Goal: Task Accomplishment & Management: Complete application form

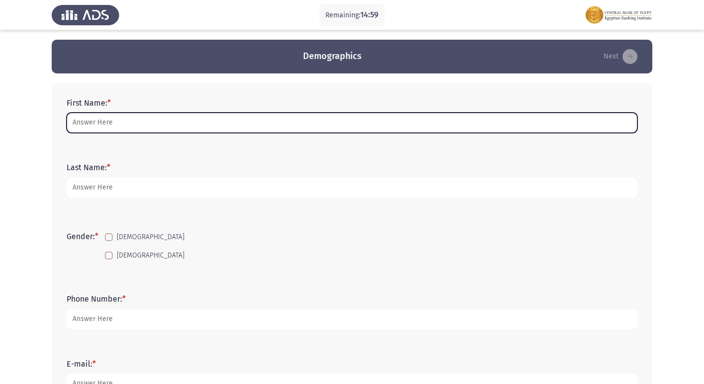
click at [165, 132] on input "First Name: *" at bounding box center [352, 123] width 571 height 20
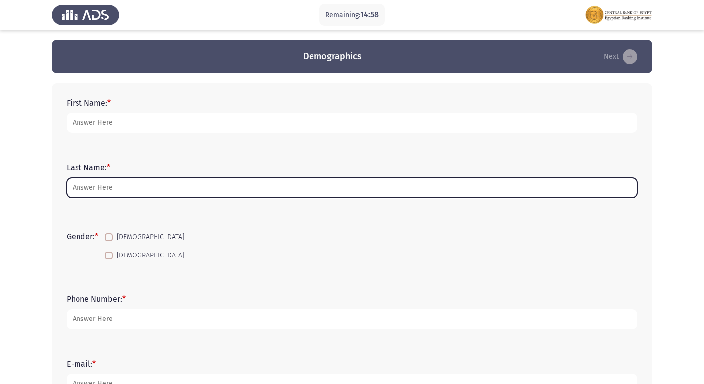
click at [83, 192] on input "Last Name: *" at bounding box center [352, 188] width 571 height 20
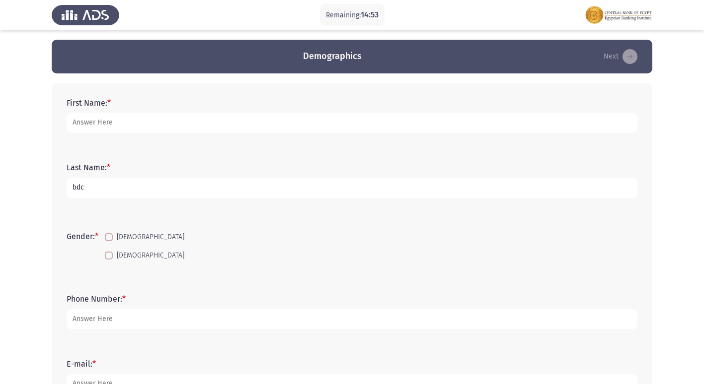
type input "bdc"
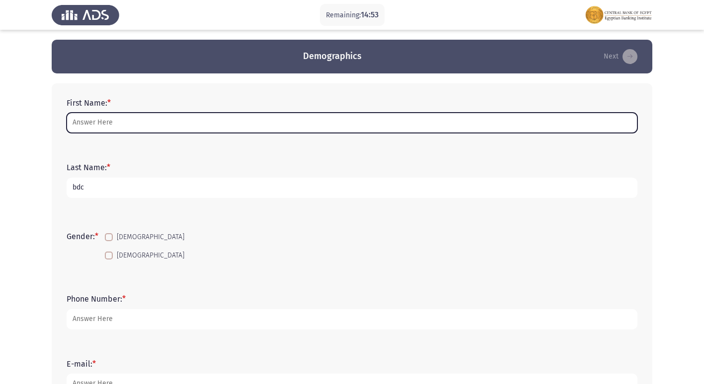
click at [114, 126] on input "First Name: *" at bounding box center [352, 123] width 571 height 20
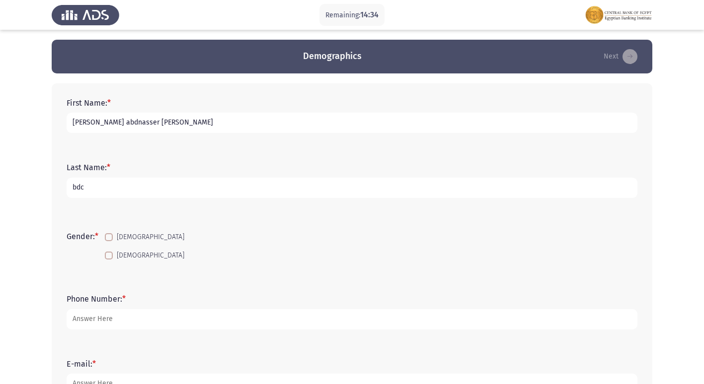
type input "[PERSON_NAME] abdnasser [PERSON_NAME]"
click at [109, 260] on span at bounding box center [109, 256] width 8 height 8
click at [109, 260] on input "[DEMOGRAPHIC_DATA]" at bounding box center [108, 260] width 0 height 0
checkbox input "true"
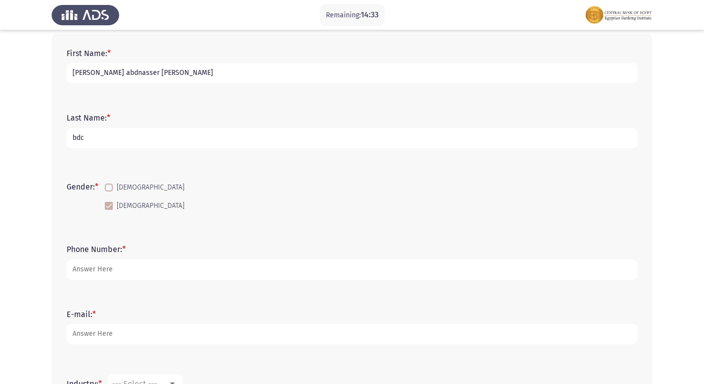
click at [106, 281] on div "Phone Number: *" at bounding box center [352, 262] width 581 height 45
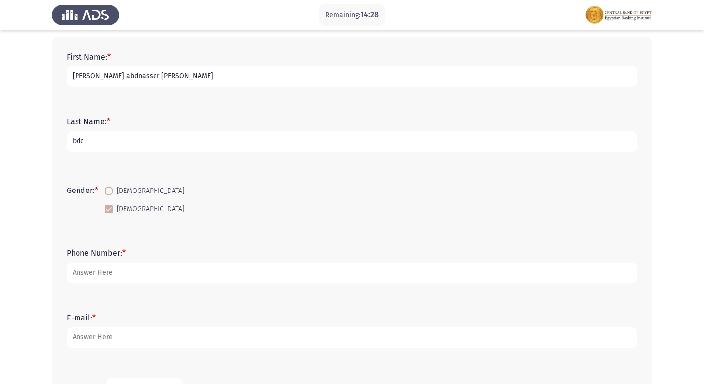
scroll to position [99, 0]
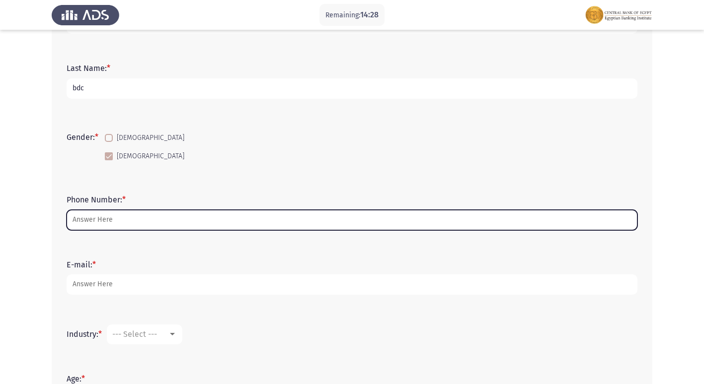
click at [125, 217] on input "Phone Number: *" at bounding box center [352, 220] width 571 height 20
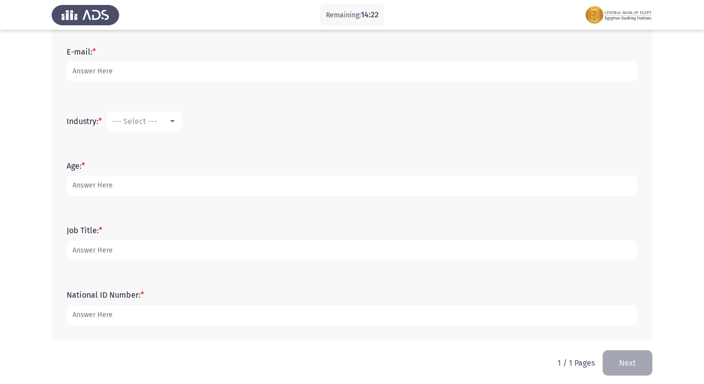
scroll to position [318, 0]
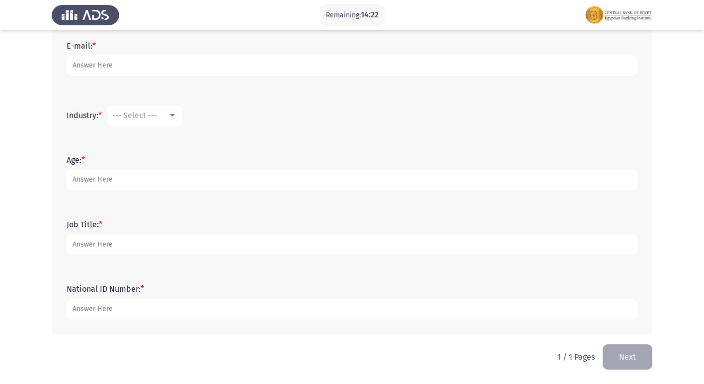
type input "0104959113"
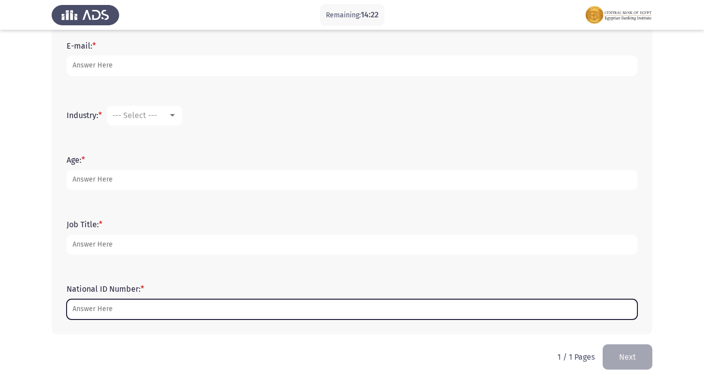
click at [139, 311] on input "National ID Number: *" at bounding box center [352, 310] width 571 height 20
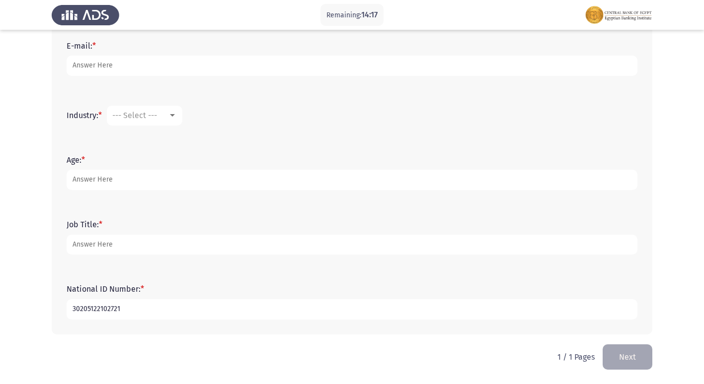
type input "30205122102721"
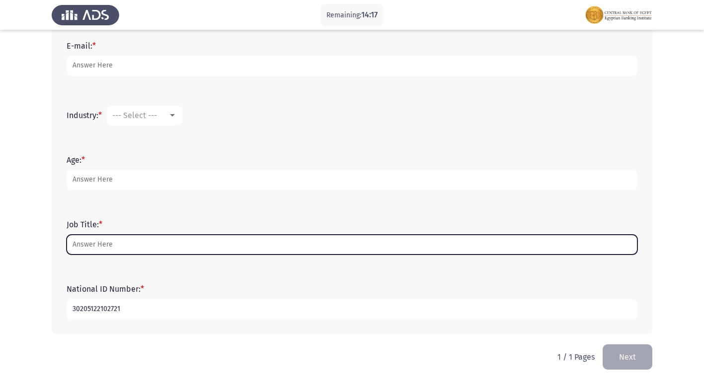
click at [133, 244] on input "Job Title: *" at bounding box center [352, 245] width 571 height 20
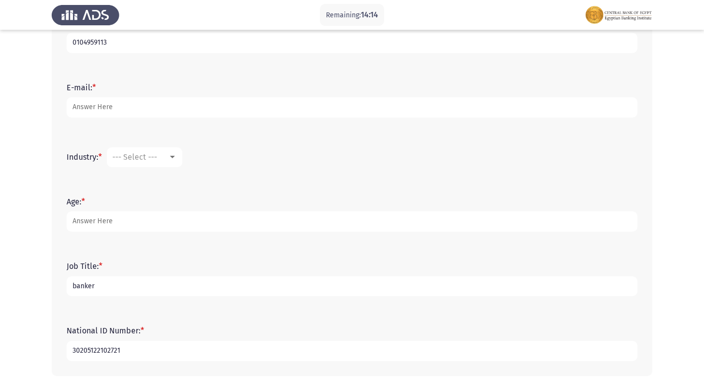
scroll to position [219, 0]
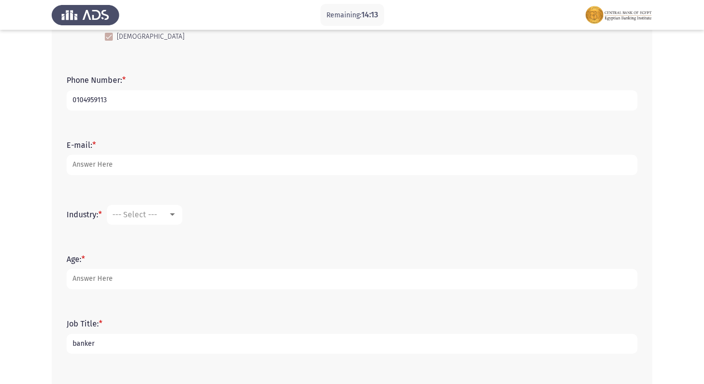
type input "banker"
click at [152, 205] on mat-select "--- Select ---" at bounding box center [145, 215] width 76 height 20
click at [151, 210] on mat-select "--- Select ---" at bounding box center [145, 215] width 76 height 20
click at [171, 217] on div at bounding box center [172, 215] width 9 height 8
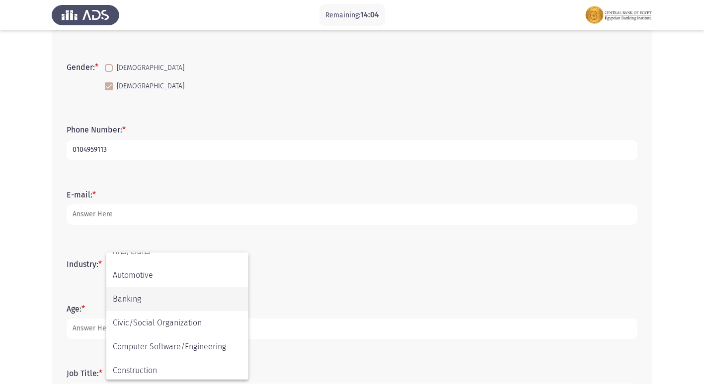
scroll to position [99, 0]
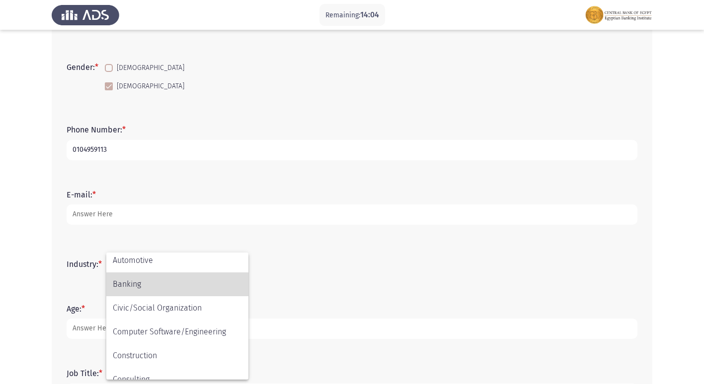
click at [162, 287] on span "Banking" at bounding box center [177, 285] width 129 height 24
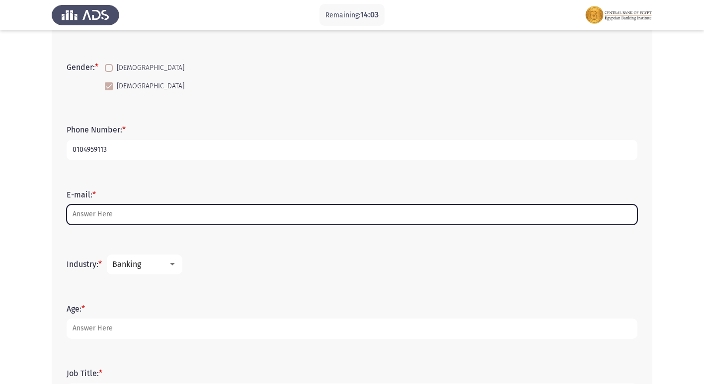
click at [126, 210] on input "E-mail: *" at bounding box center [352, 215] width 571 height 20
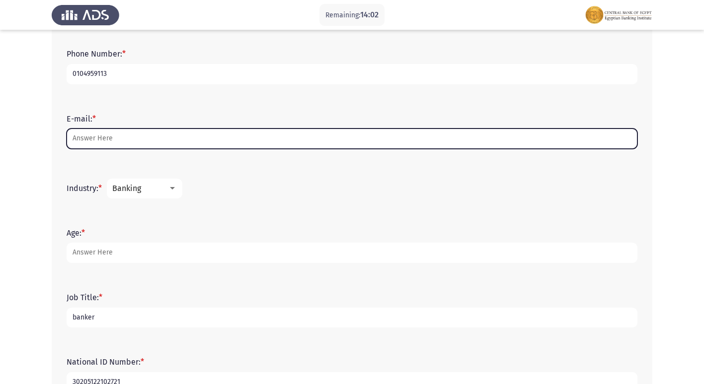
scroll to position [269, 0]
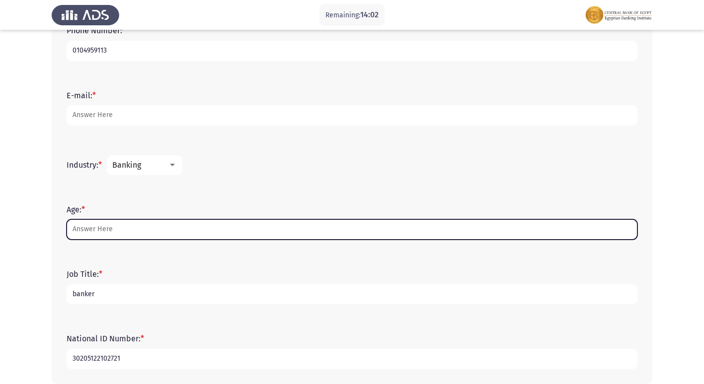
click at [101, 231] on input "Age: *" at bounding box center [352, 230] width 571 height 20
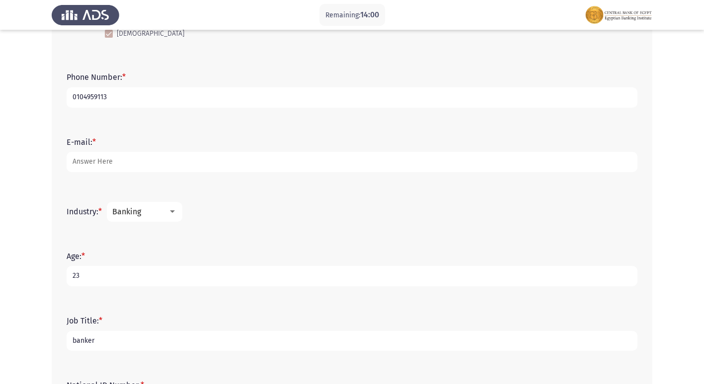
scroll to position [70, 0]
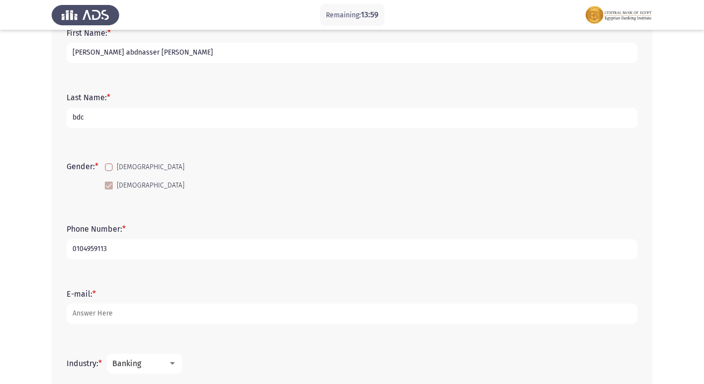
type input "23"
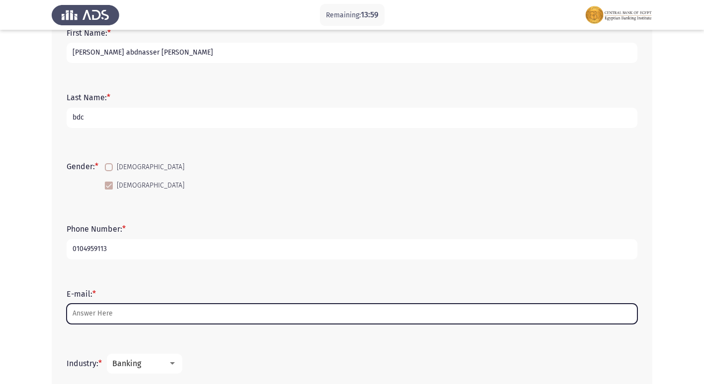
click at [115, 311] on input "E-mail: *" at bounding box center [352, 314] width 571 height 20
type input "s"
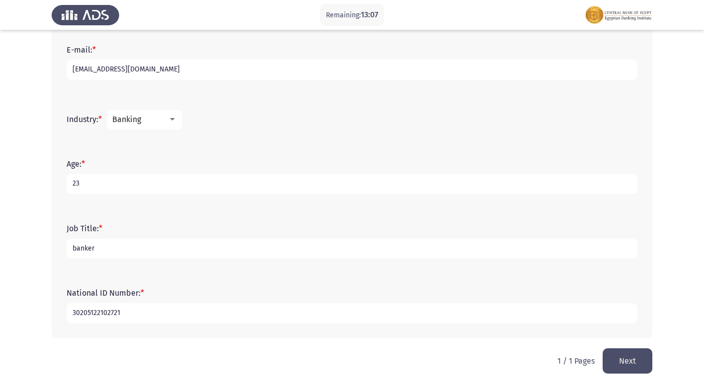
scroll to position [318, 0]
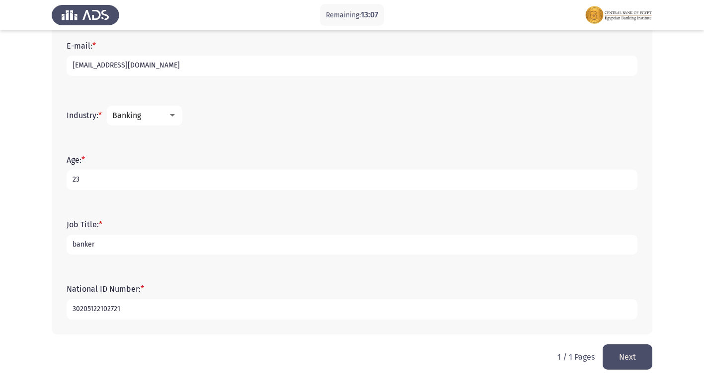
type input "[EMAIL_ADDRESS][DOMAIN_NAME]"
click at [637, 352] on button "Next" at bounding box center [628, 357] width 50 height 25
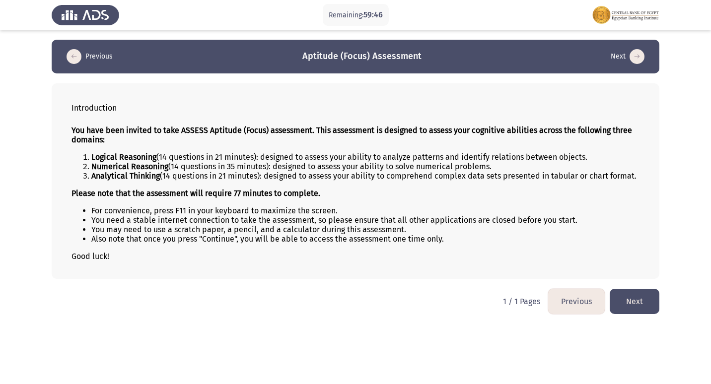
click at [636, 301] on button "Next" at bounding box center [635, 301] width 50 height 25
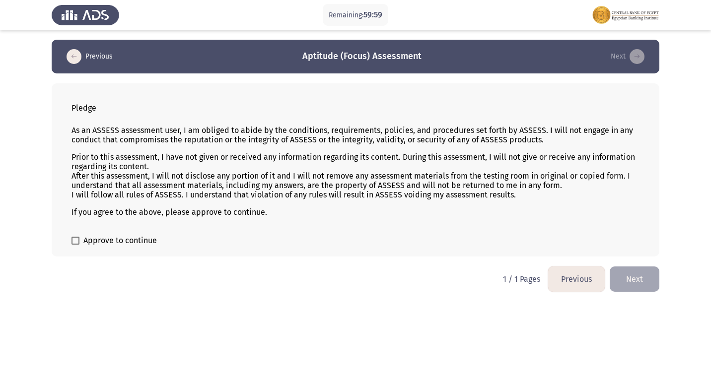
click at [80, 230] on div "Pledge As an ASSESS assessment user, I am obliged to abide by the conditions, r…" at bounding box center [356, 169] width 608 height 173
click at [77, 238] on span at bounding box center [76, 241] width 8 height 8
click at [76, 245] on input "Approve to continue" at bounding box center [75, 245] width 0 height 0
checkbox input "true"
click at [650, 266] on html "Remaining: 59:51 Previous Aptitude (Focus) Assessment Next Pledge As an ASSESS …" at bounding box center [355, 151] width 711 height 302
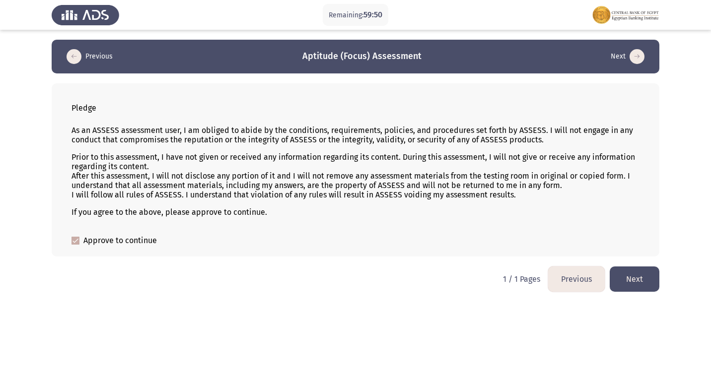
click at [651, 282] on button "Next" at bounding box center [635, 279] width 50 height 25
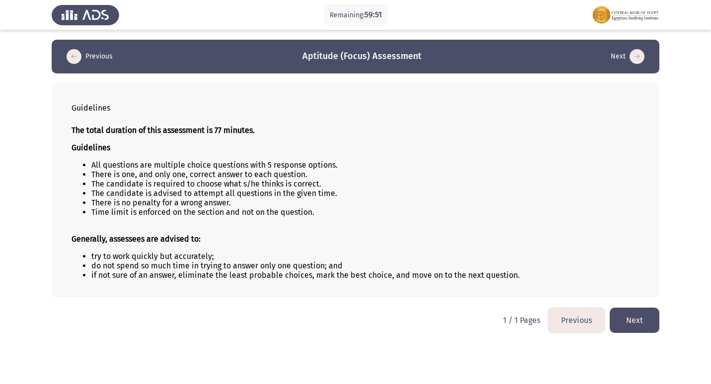
click at [637, 328] on button "Next" at bounding box center [635, 320] width 50 height 25
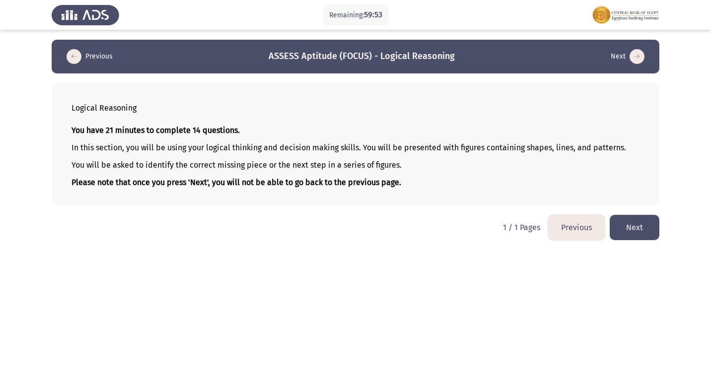
click at [640, 233] on button "Next" at bounding box center [635, 227] width 50 height 25
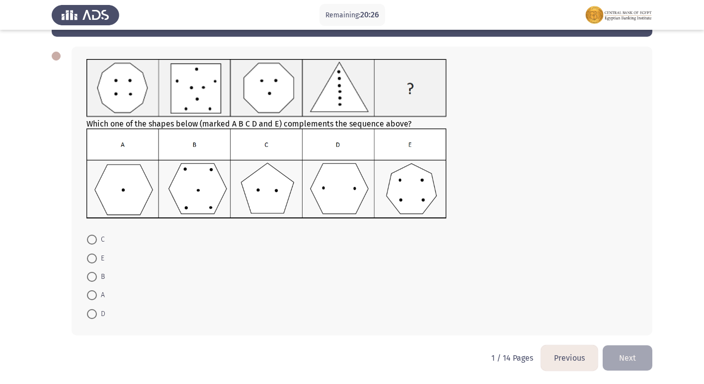
scroll to position [38, 0]
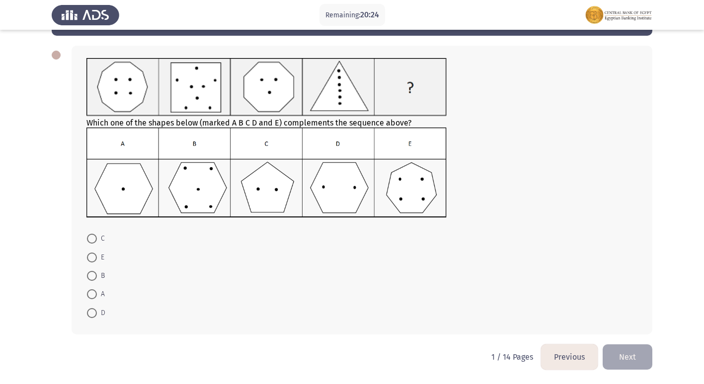
click at [85, 318] on mat-radio-button "D" at bounding box center [95, 312] width 31 height 18
click at [88, 313] on span at bounding box center [92, 313] width 10 height 10
click at [88, 313] on input "D" at bounding box center [92, 313] width 10 height 10
radio input "true"
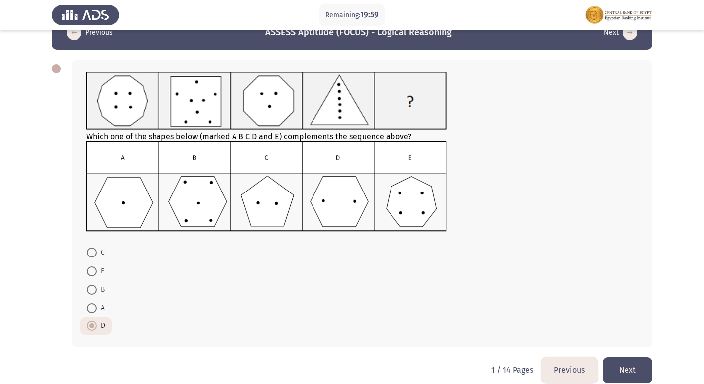
scroll to position [37, 0]
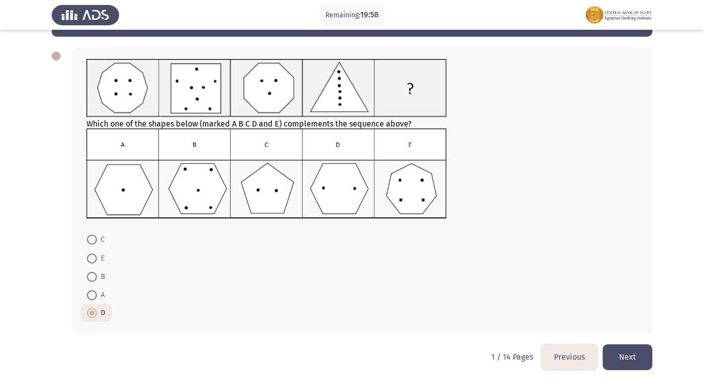
click at [628, 369] on button "Next" at bounding box center [628, 357] width 50 height 25
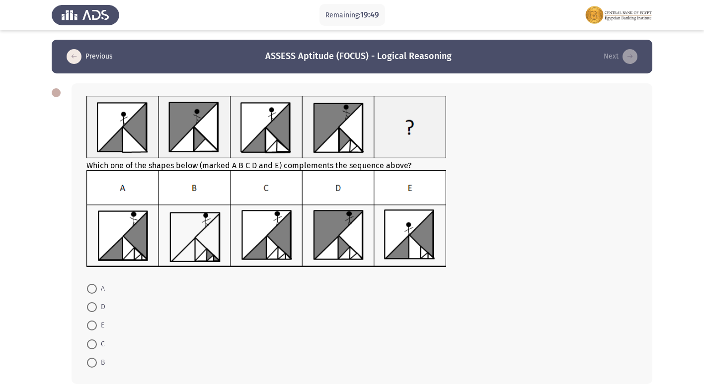
scroll to position [50, 0]
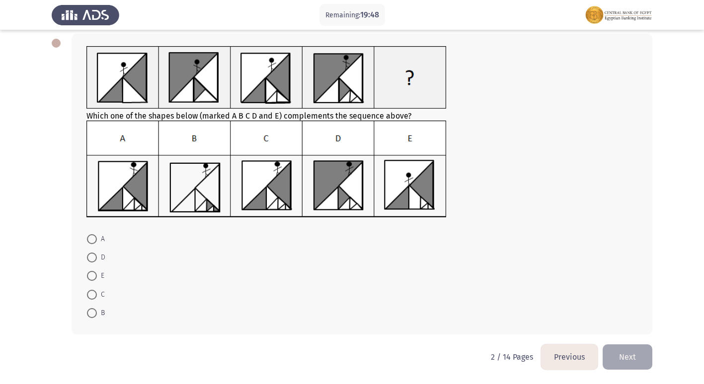
click at [565, 355] on button "Previous" at bounding box center [569, 357] width 57 height 25
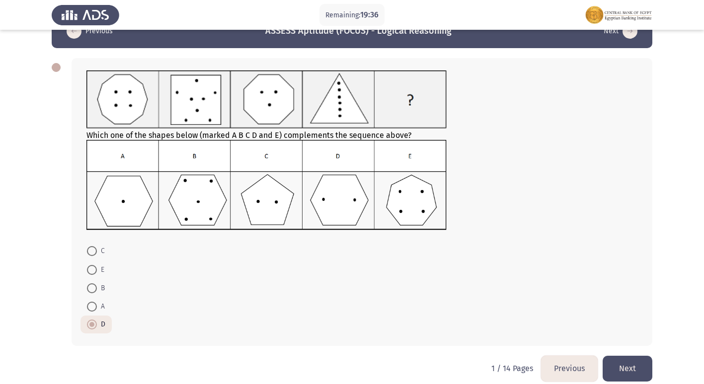
scroll to position [37, 0]
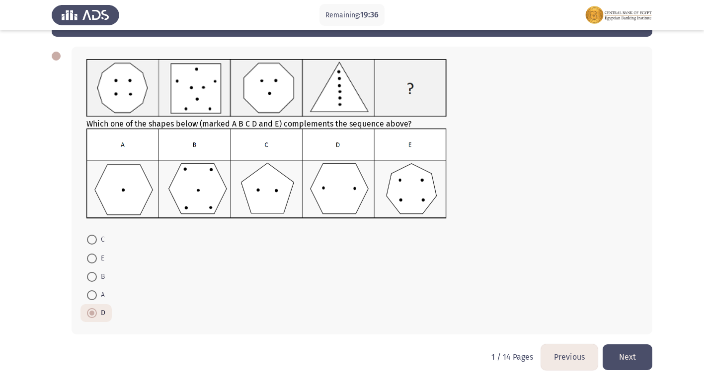
click at [617, 357] on button "Next" at bounding box center [628, 357] width 50 height 25
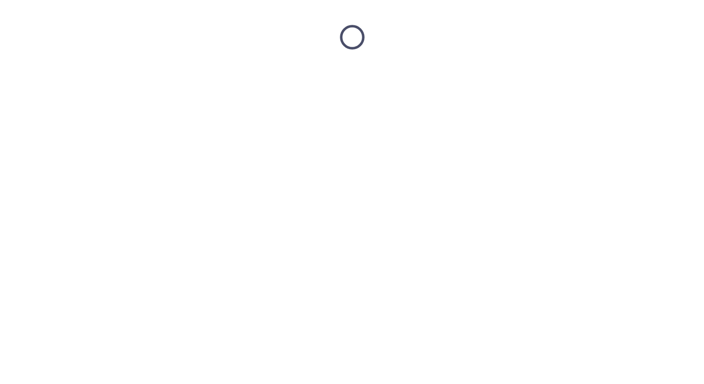
scroll to position [0, 0]
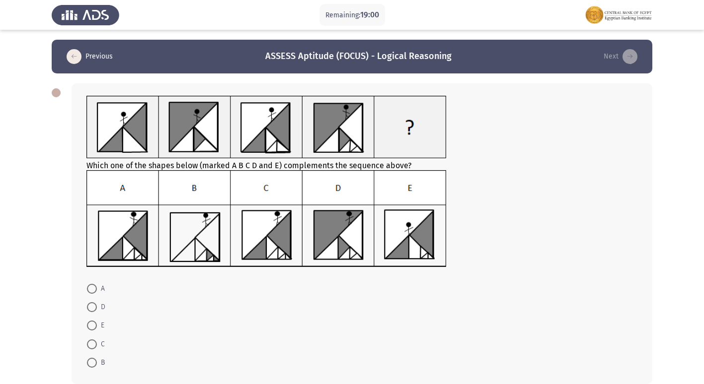
click at [93, 347] on span at bounding box center [92, 345] width 10 height 10
click at [93, 347] on input "C" at bounding box center [92, 345] width 10 height 10
radio input "true"
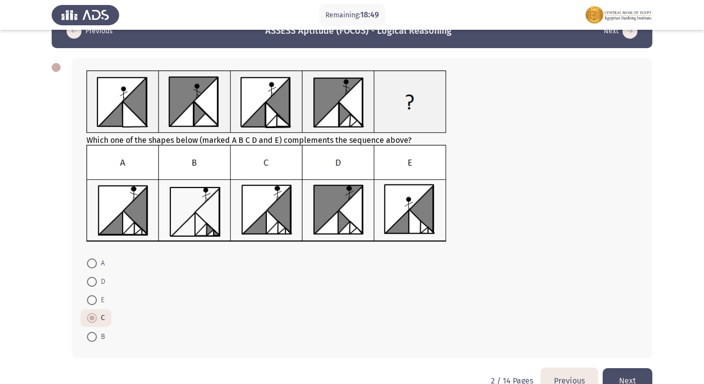
scroll to position [49, 0]
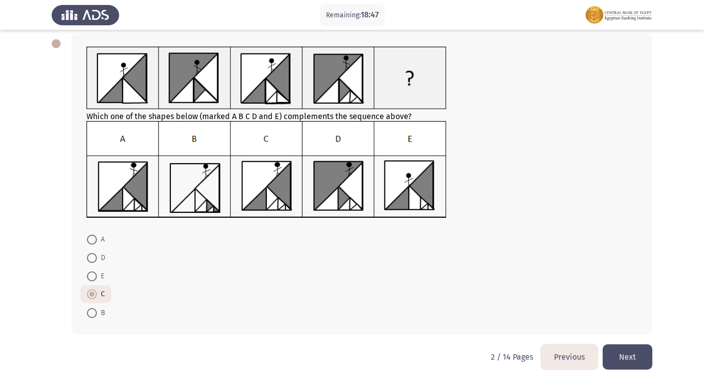
click at [637, 358] on button "Next" at bounding box center [628, 357] width 50 height 25
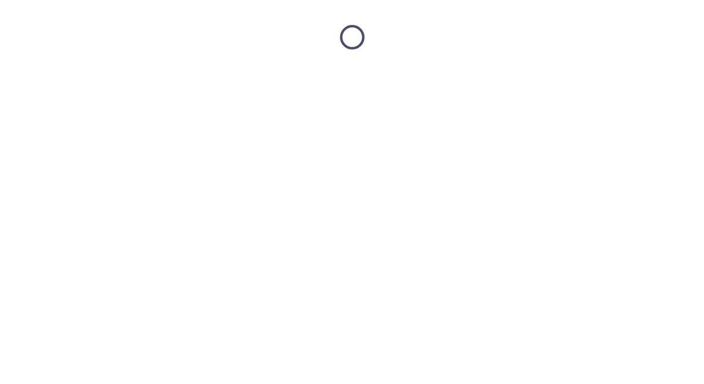
scroll to position [0, 0]
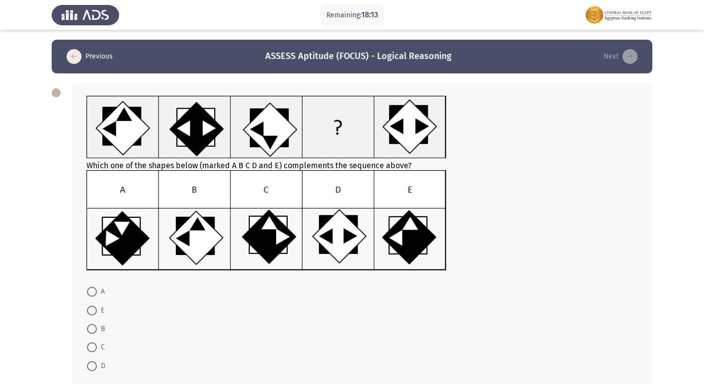
click at [89, 297] on span at bounding box center [92, 292] width 10 height 10
click at [89, 297] on input "A" at bounding box center [92, 292] width 10 height 10
radio input "true"
click at [96, 343] on span at bounding box center [92, 347] width 10 height 10
click at [96, 343] on input "C" at bounding box center [92, 347] width 10 height 10
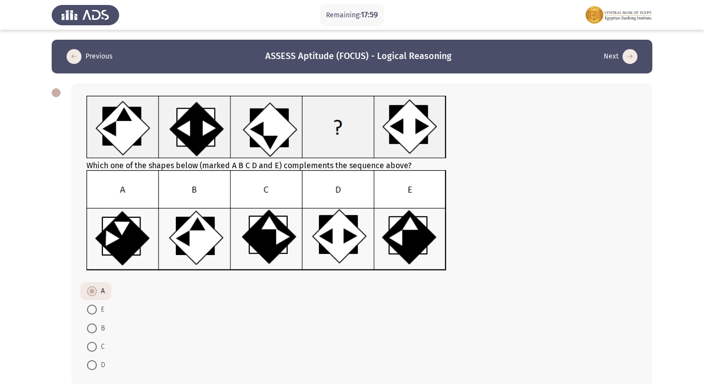
radio input "true"
click at [94, 308] on span at bounding box center [92, 311] width 10 height 10
click at [94, 308] on input "E" at bounding box center [92, 311] width 10 height 10
radio input "true"
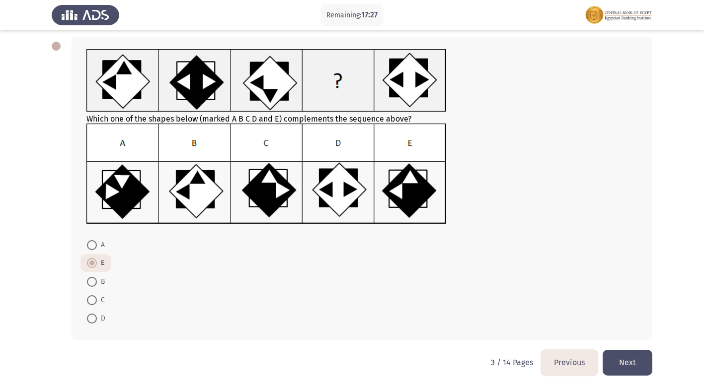
scroll to position [52, 0]
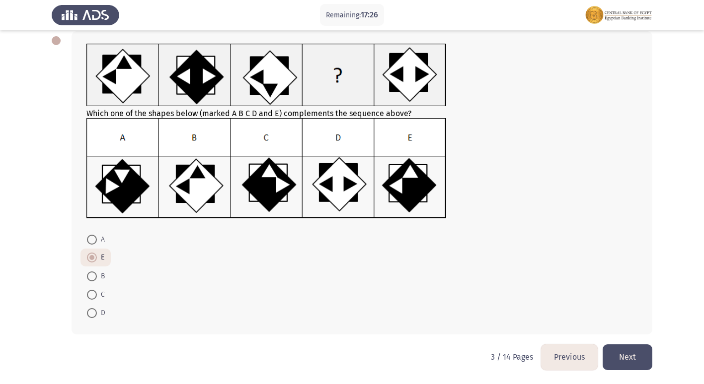
click at [620, 364] on button "Next" at bounding box center [628, 357] width 50 height 25
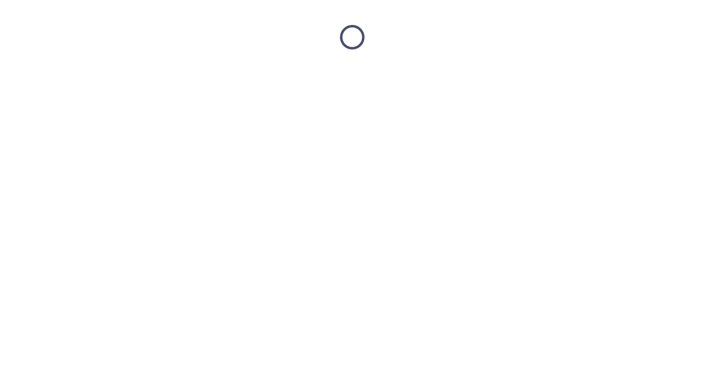
scroll to position [0, 0]
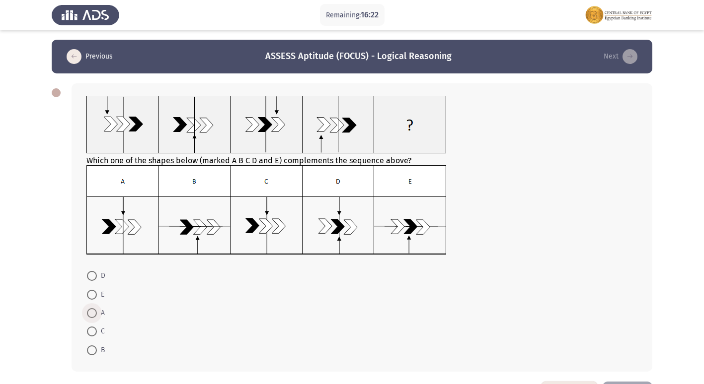
click at [90, 310] on span at bounding box center [92, 313] width 10 height 10
click at [90, 310] on input "A" at bounding box center [92, 313] width 10 height 10
radio input "true"
click at [91, 328] on span at bounding box center [92, 331] width 10 height 10
click at [91, 328] on input "C" at bounding box center [92, 331] width 10 height 10
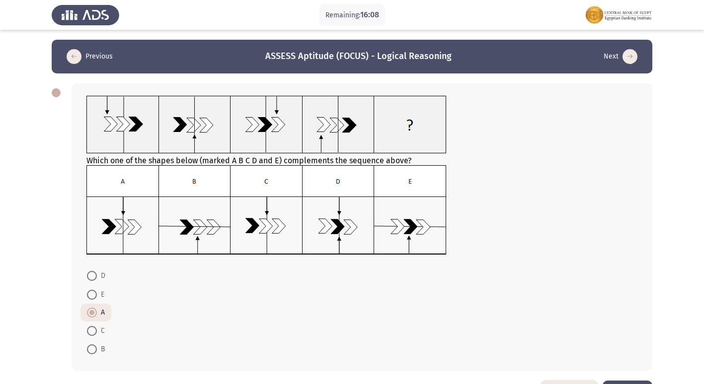
radio input "true"
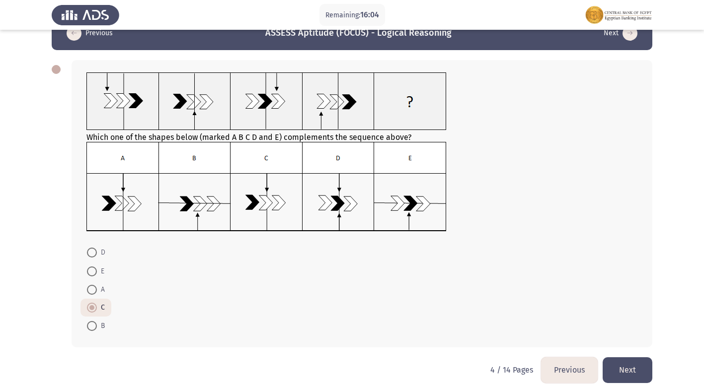
scroll to position [36, 0]
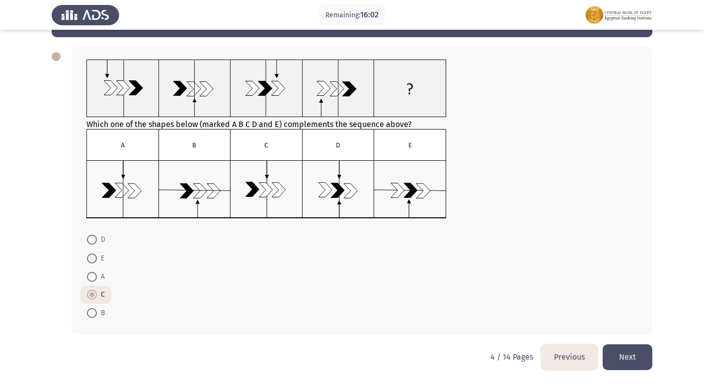
click at [628, 361] on button "Next" at bounding box center [628, 357] width 50 height 25
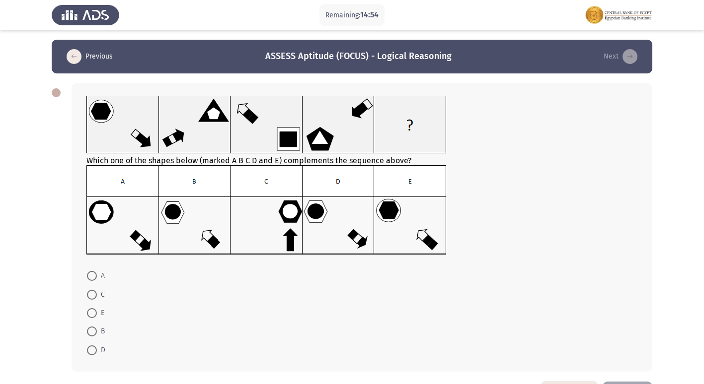
click at [89, 351] on span at bounding box center [92, 351] width 10 height 10
click at [89, 351] on input "D" at bounding box center [92, 351] width 10 height 10
radio input "true"
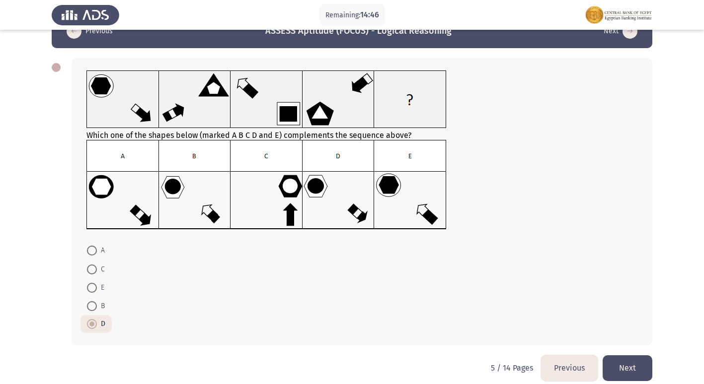
scroll to position [36, 0]
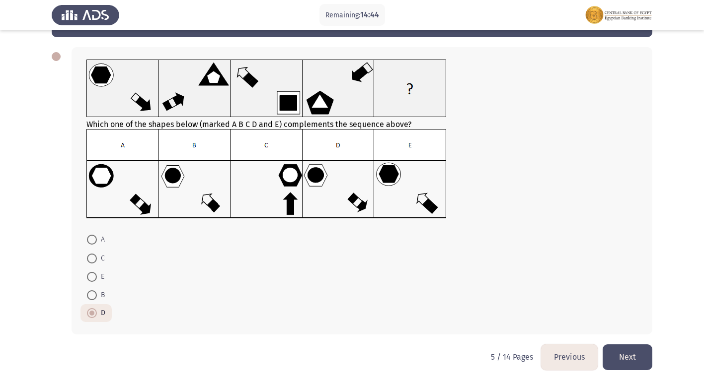
click at [617, 365] on button "Next" at bounding box center [628, 357] width 50 height 25
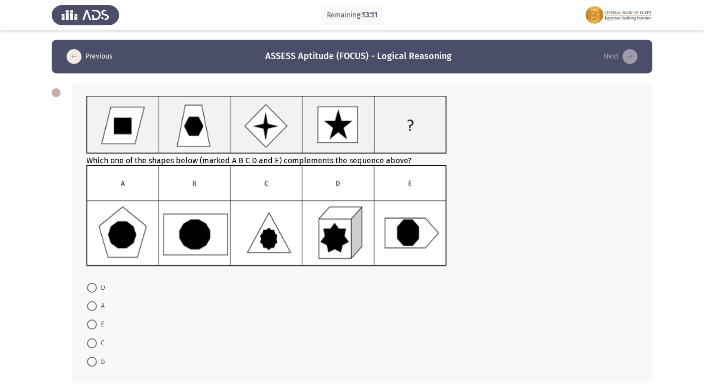
click at [85, 281] on mat-radio-button "D" at bounding box center [95, 287] width 31 height 18
click at [87, 284] on span at bounding box center [92, 288] width 10 height 10
click at [87, 284] on input "D" at bounding box center [92, 288] width 10 height 10
radio input "true"
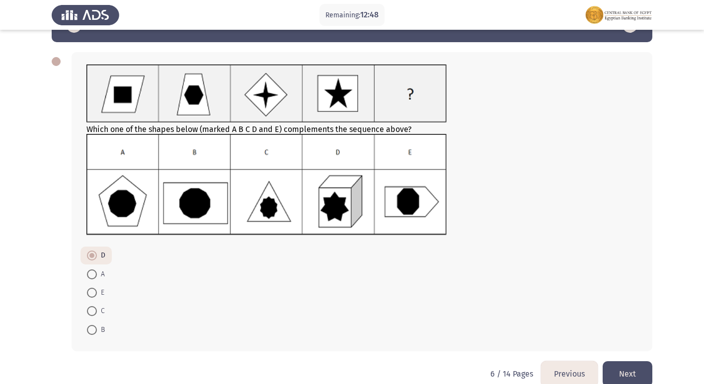
scroll to position [48, 0]
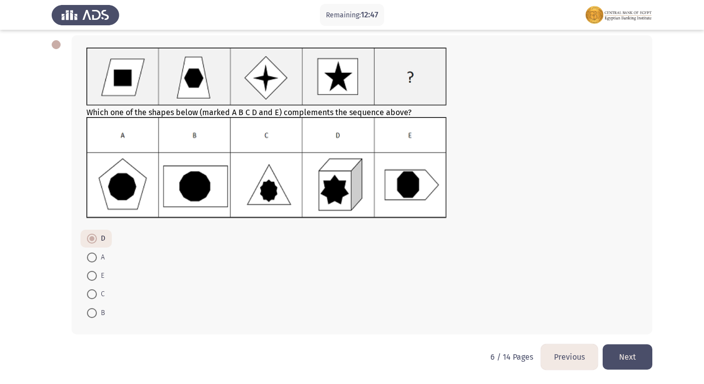
click at [632, 358] on button "Next" at bounding box center [628, 357] width 50 height 25
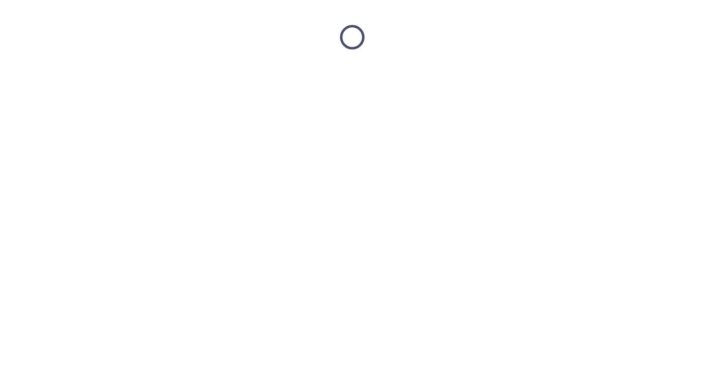
scroll to position [0, 0]
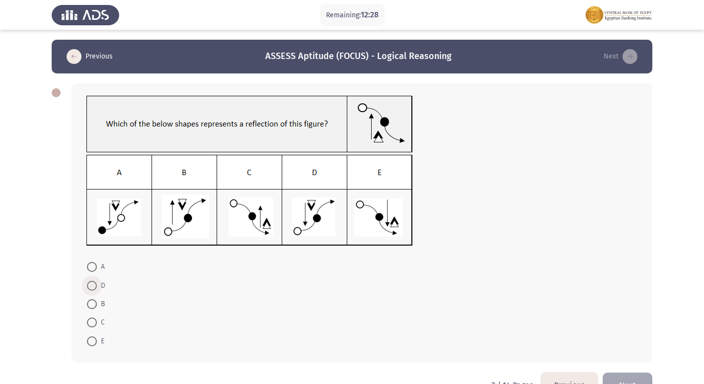
click at [91, 285] on span at bounding box center [92, 286] width 10 height 10
click at [91, 285] on input "D" at bounding box center [92, 286] width 10 height 10
radio input "true"
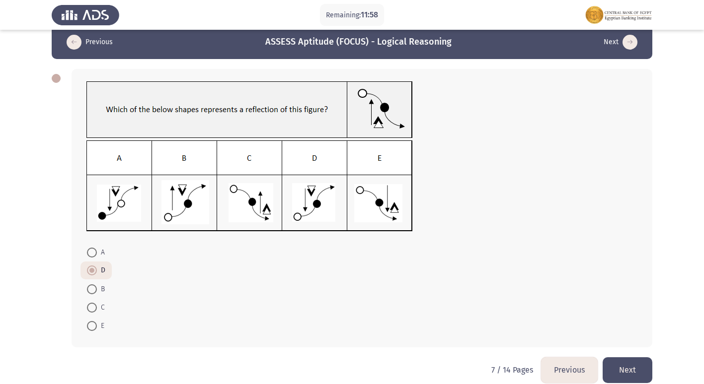
scroll to position [27, 0]
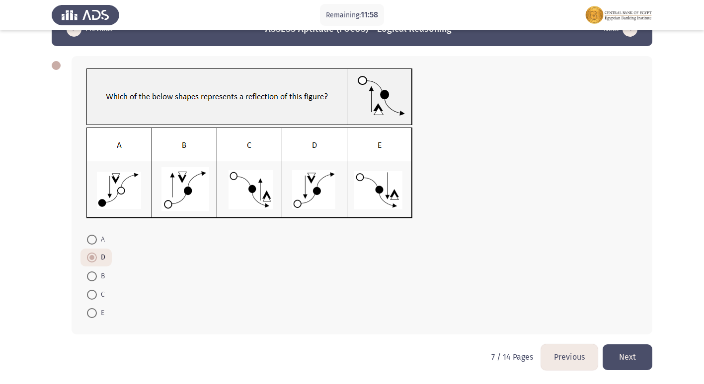
click at [633, 359] on button "Next" at bounding box center [628, 357] width 50 height 25
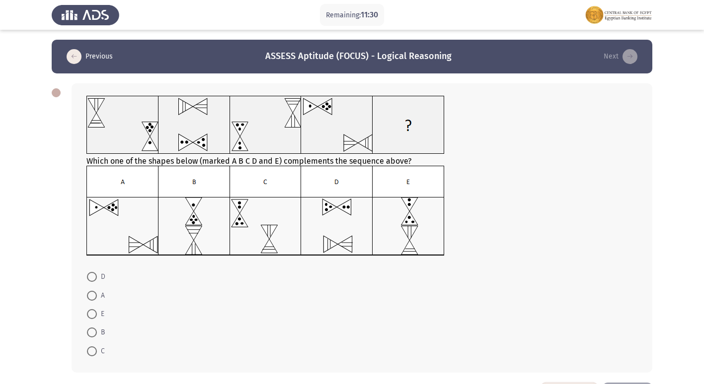
click at [91, 294] on span at bounding box center [92, 296] width 10 height 10
click at [91, 294] on input "A" at bounding box center [92, 296] width 10 height 10
radio input "true"
click at [95, 331] on span at bounding box center [92, 332] width 10 height 10
click at [95, 331] on input "B" at bounding box center [92, 332] width 10 height 10
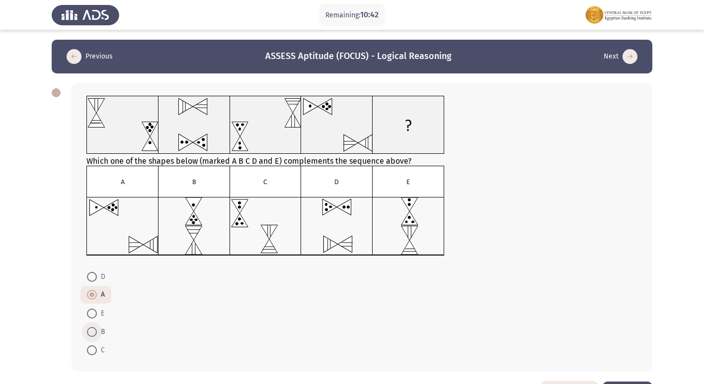
radio input "true"
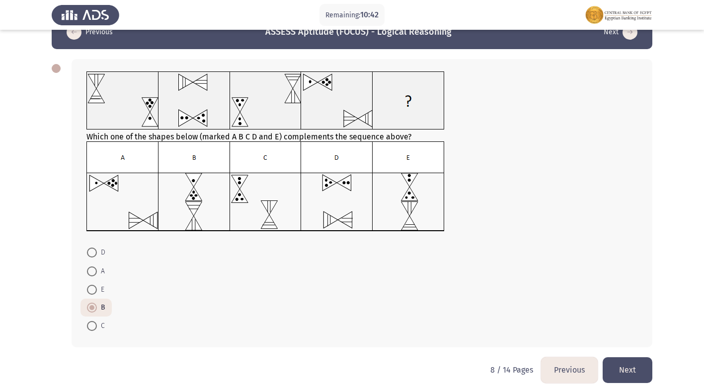
scroll to position [37, 0]
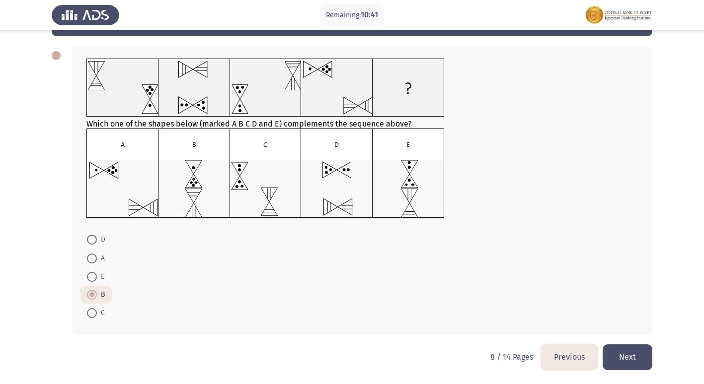
click at [634, 363] on button "Next" at bounding box center [628, 357] width 50 height 25
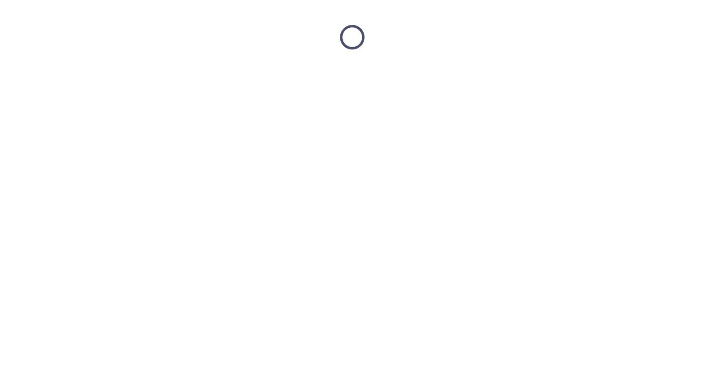
scroll to position [0, 0]
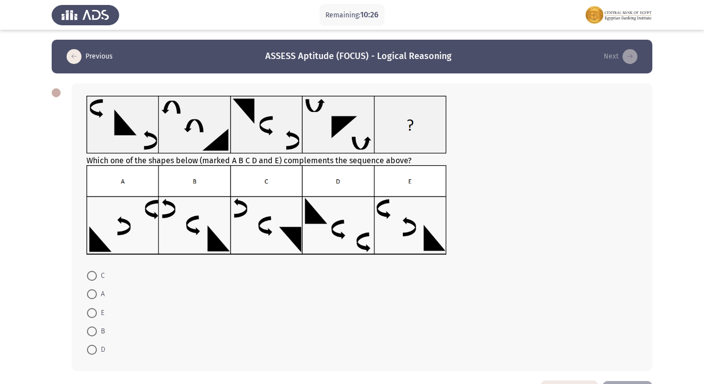
click at [91, 272] on span at bounding box center [92, 276] width 10 height 10
click at [91, 272] on input "C" at bounding box center [92, 276] width 10 height 10
radio input "true"
click at [93, 295] on span at bounding box center [92, 294] width 10 height 10
click at [93, 295] on input "A" at bounding box center [92, 294] width 10 height 10
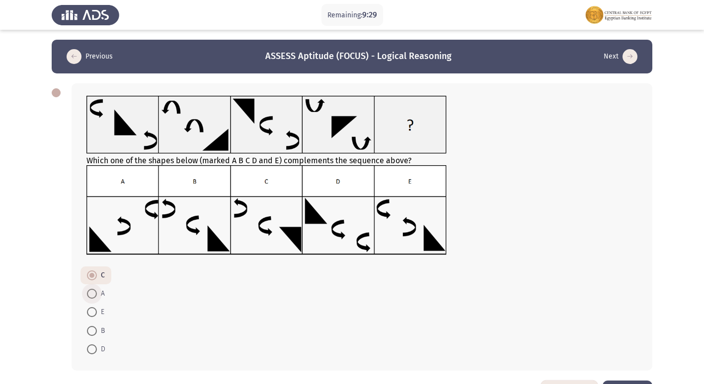
radio input "true"
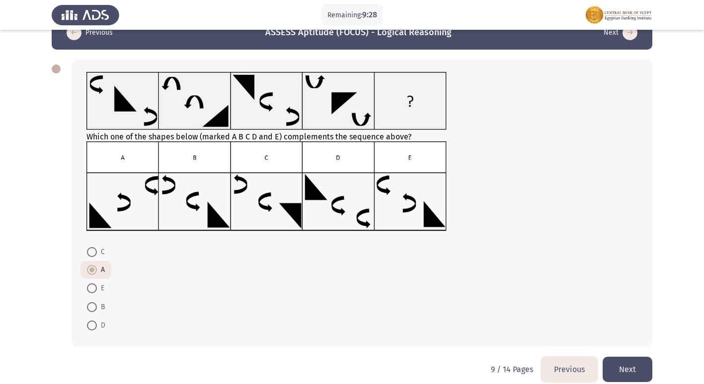
scroll to position [36, 0]
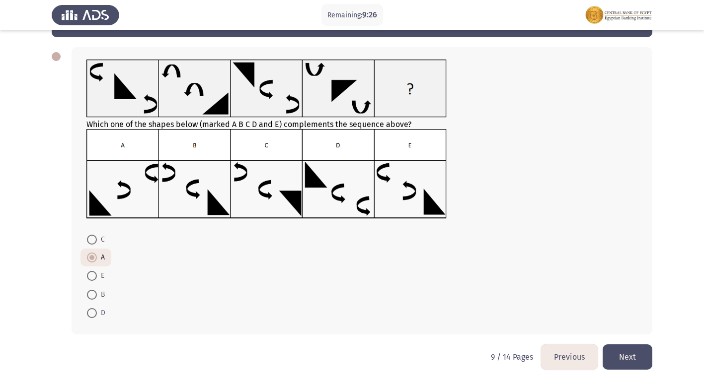
click at [638, 359] on button "Next" at bounding box center [628, 357] width 50 height 25
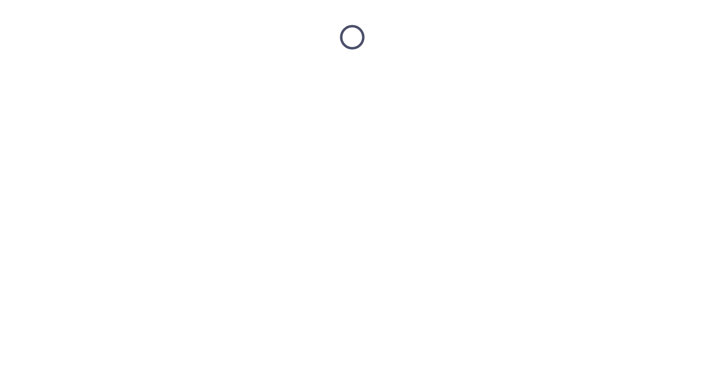
scroll to position [0, 0]
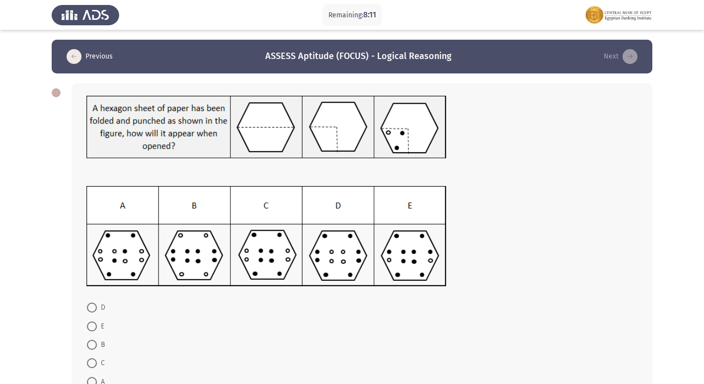
click at [84, 307] on mat-radio-button "D" at bounding box center [95, 308] width 31 height 18
click at [93, 307] on span at bounding box center [92, 308] width 10 height 10
click at [93, 307] on input "D" at bounding box center [92, 308] width 10 height 10
radio input "true"
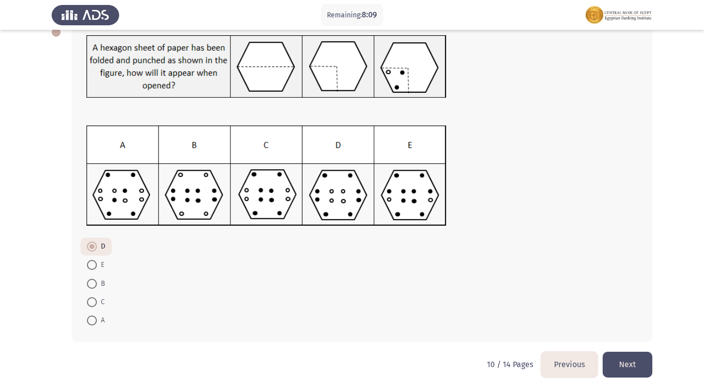
scroll to position [68, 0]
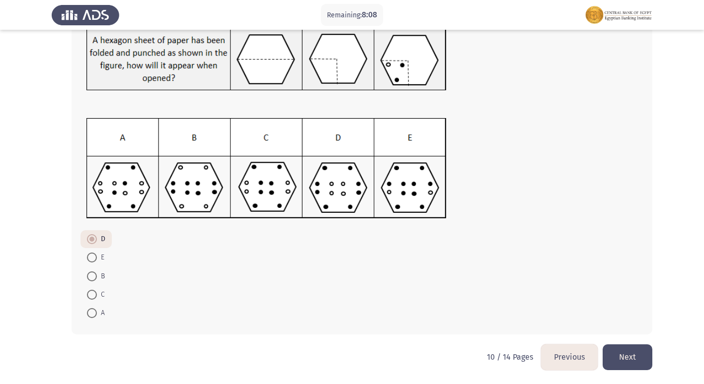
click at [627, 349] on button "Next" at bounding box center [628, 357] width 50 height 25
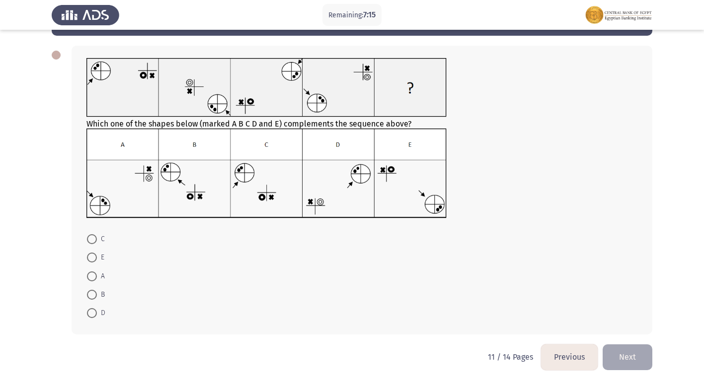
scroll to position [0, 0]
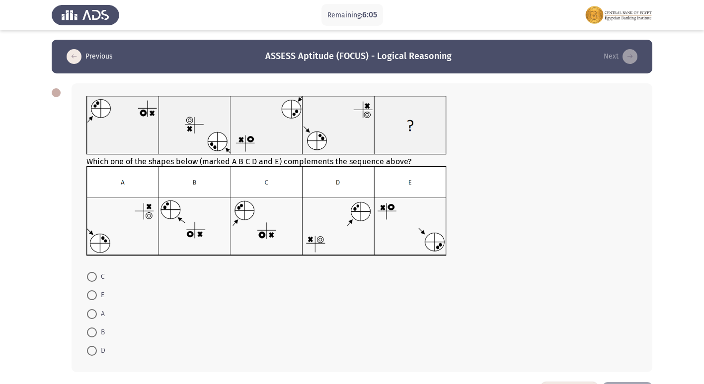
click at [96, 293] on span at bounding box center [92, 296] width 10 height 10
click at [96, 293] on input "E" at bounding box center [92, 296] width 10 height 10
radio input "true"
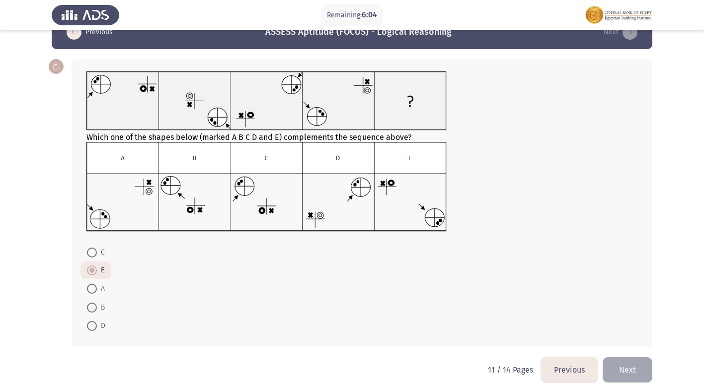
scroll to position [37, 0]
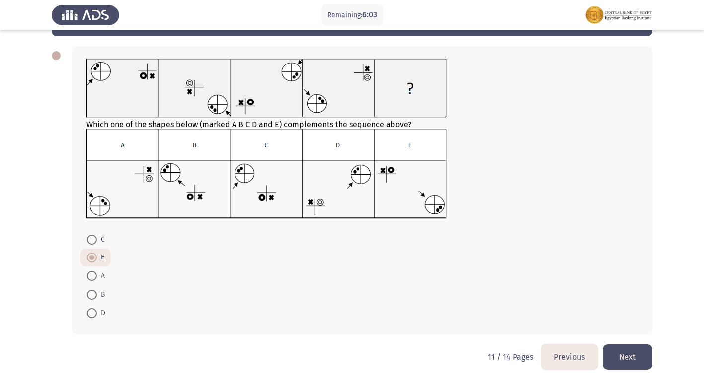
click at [644, 361] on button "Next" at bounding box center [628, 357] width 50 height 25
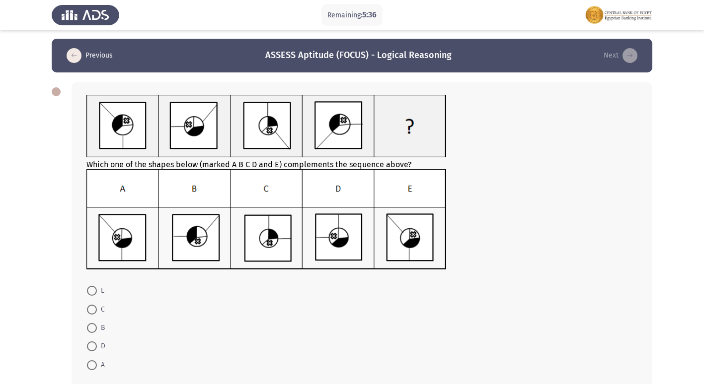
scroll to position [0, 0]
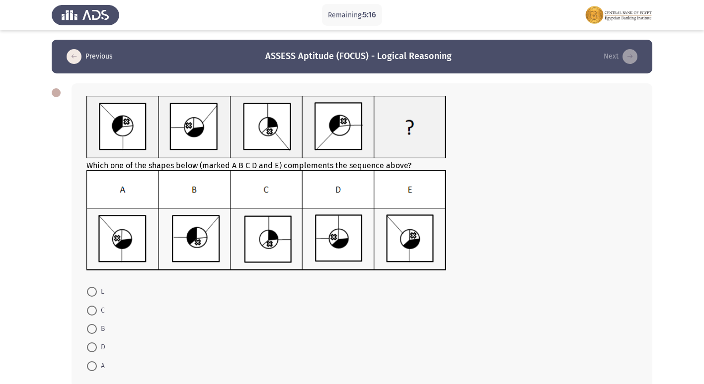
click at [96, 368] on span at bounding box center [92, 367] width 10 height 10
click at [96, 368] on input "A" at bounding box center [92, 367] width 10 height 10
radio input "true"
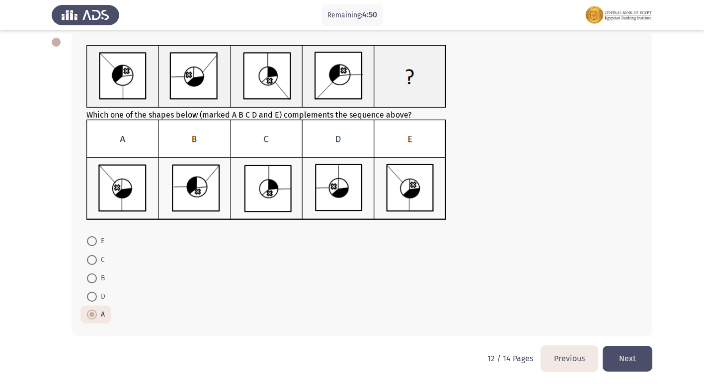
scroll to position [52, 0]
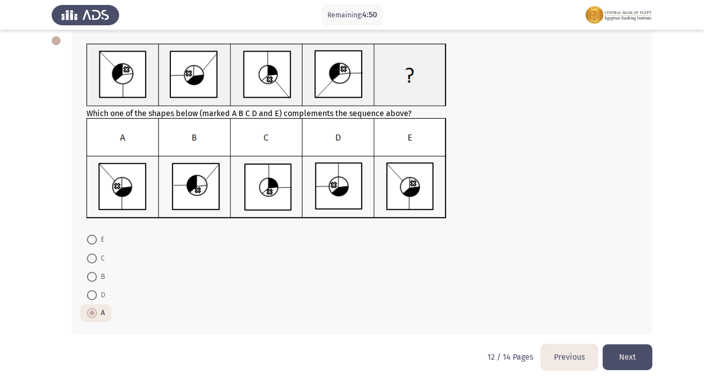
click at [633, 354] on button "Next" at bounding box center [628, 357] width 50 height 25
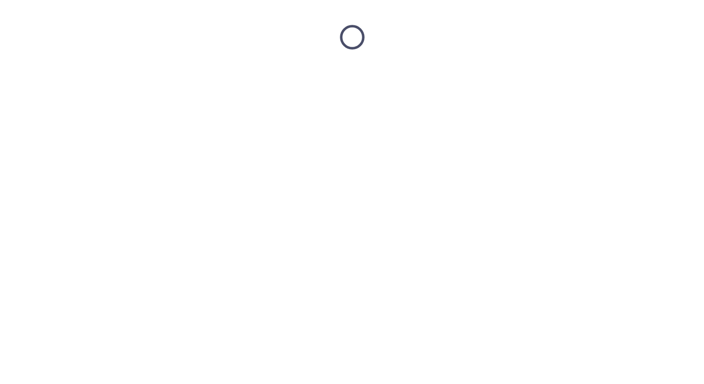
scroll to position [0, 0]
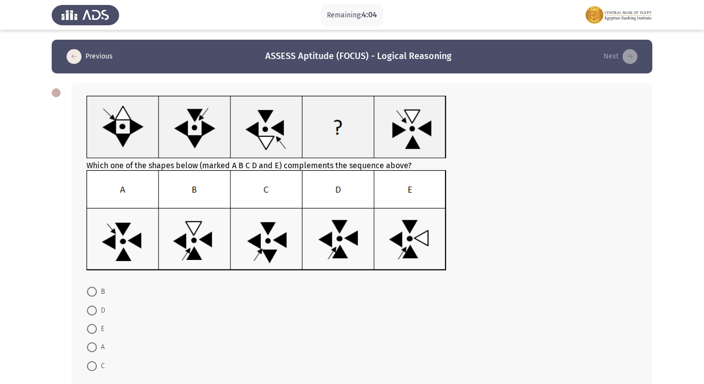
click at [95, 330] on span at bounding box center [92, 329] width 10 height 10
click at [95, 330] on input "E" at bounding box center [92, 329] width 10 height 10
radio input "true"
click at [94, 289] on span at bounding box center [92, 292] width 10 height 10
click at [94, 289] on input "B" at bounding box center [92, 292] width 10 height 10
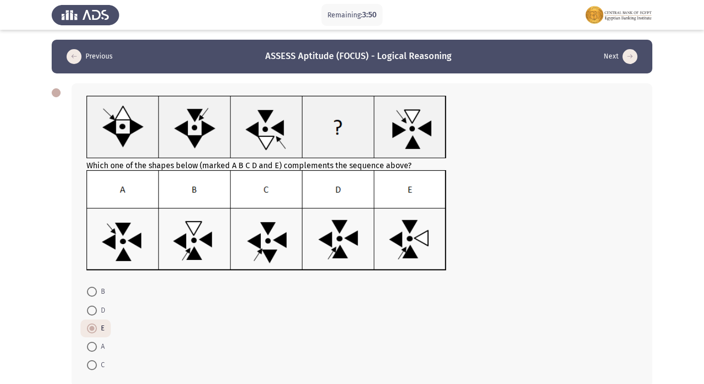
radio input "true"
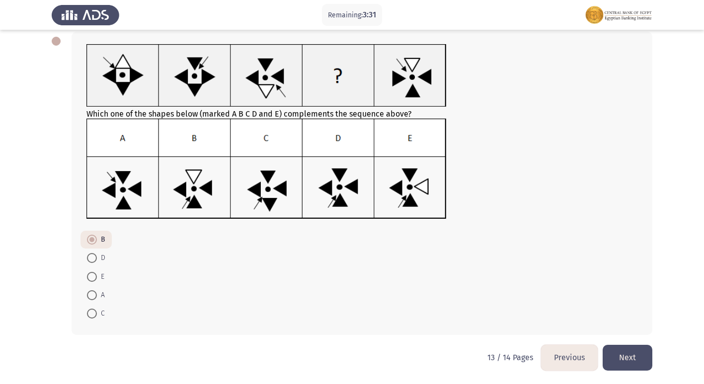
scroll to position [52, 0]
click at [638, 357] on button "Next" at bounding box center [628, 357] width 50 height 25
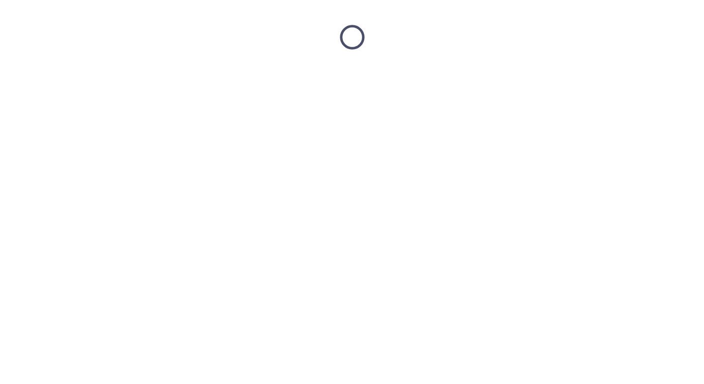
scroll to position [0, 0]
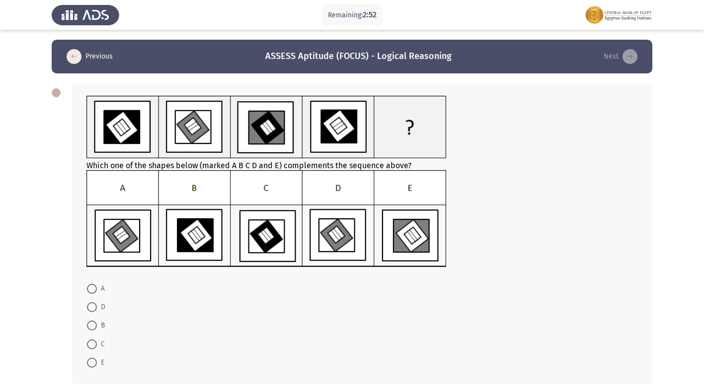
click at [85, 305] on mat-radio-button "D" at bounding box center [95, 307] width 31 height 18
click at [89, 310] on span at bounding box center [92, 307] width 10 height 10
click at [89, 310] on input "D" at bounding box center [92, 307] width 10 height 10
radio input "true"
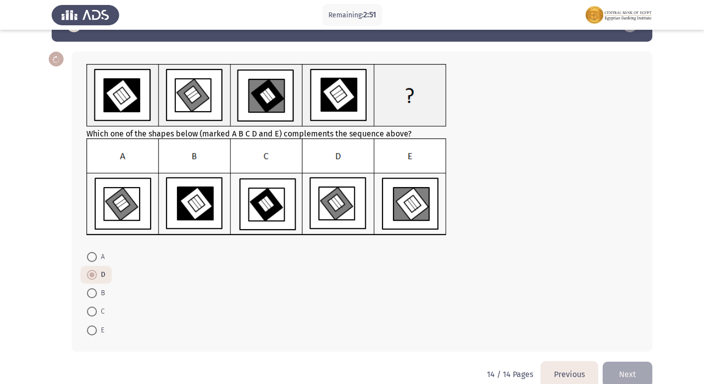
scroll to position [49, 0]
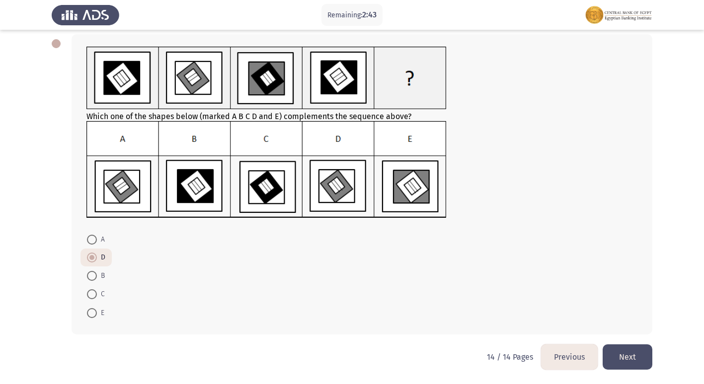
click at [615, 352] on button "Next" at bounding box center [628, 357] width 50 height 25
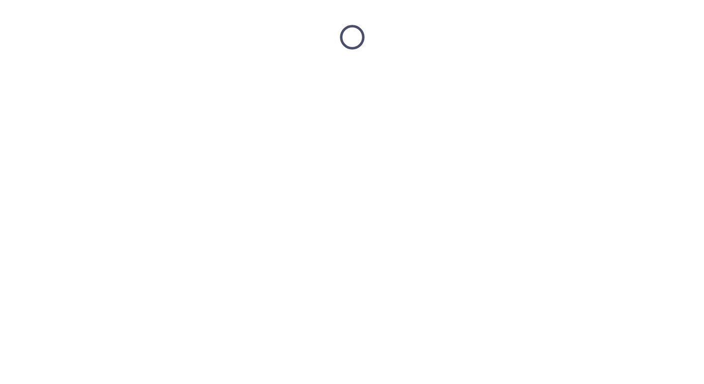
scroll to position [0, 0]
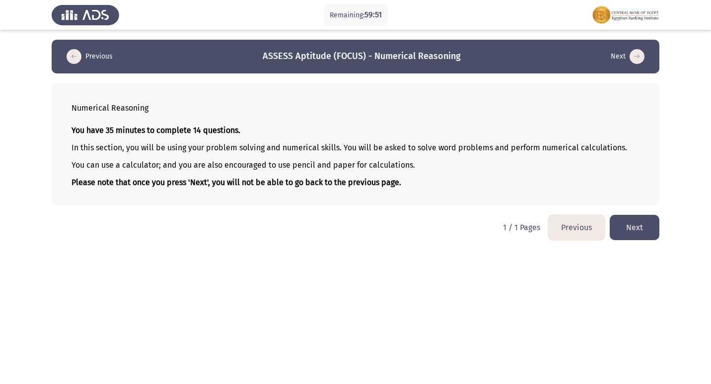
click at [69, 52] on icon "load previous page" at bounding box center [74, 56] width 15 height 15
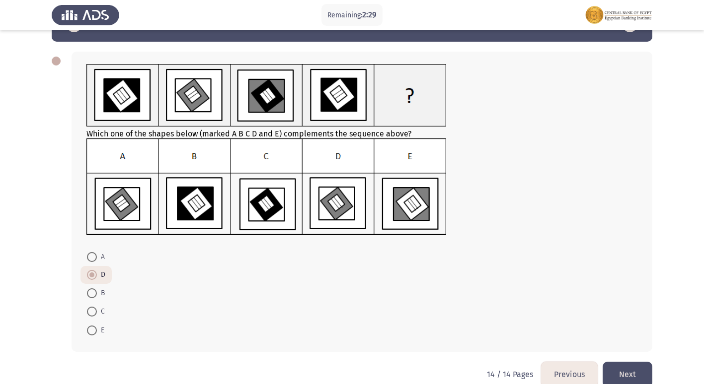
scroll to position [49, 0]
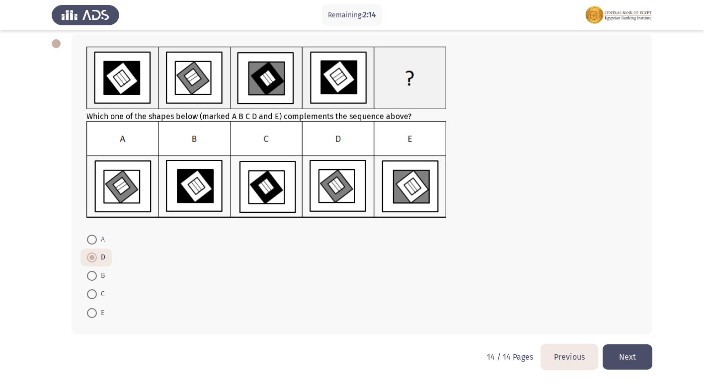
click at [636, 357] on button "Next" at bounding box center [628, 357] width 50 height 25
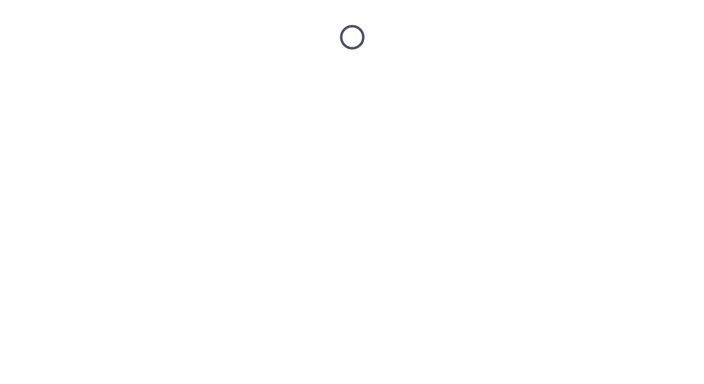
scroll to position [0, 0]
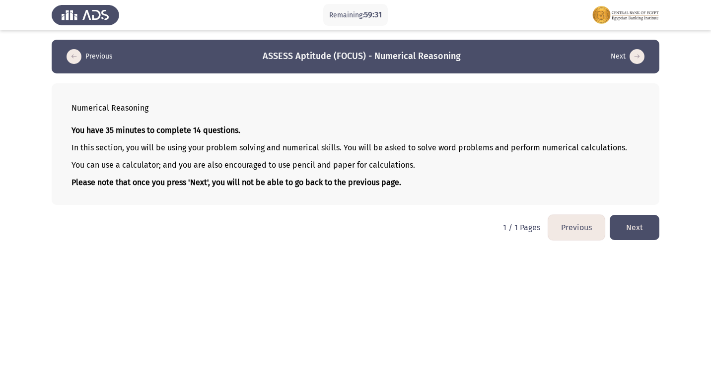
click at [635, 224] on button "Next" at bounding box center [635, 227] width 50 height 25
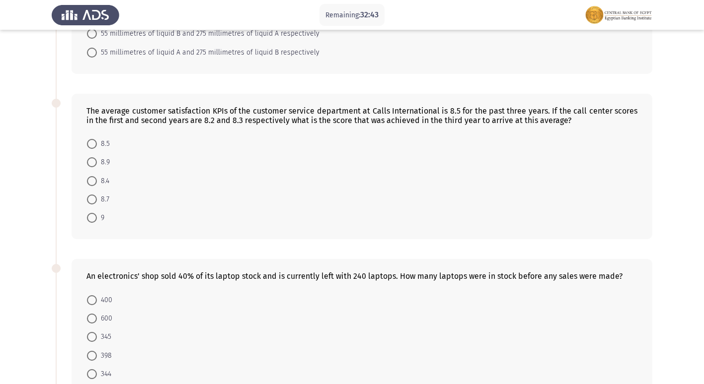
scroll to position [99, 0]
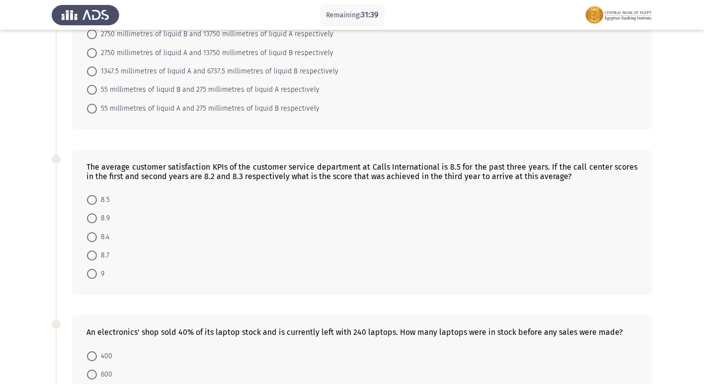
click at [94, 237] on span at bounding box center [92, 237] width 10 height 10
click at [94, 237] on input "8.4" at bounding box center [92, 237] width 10 height 10
radio input "true"
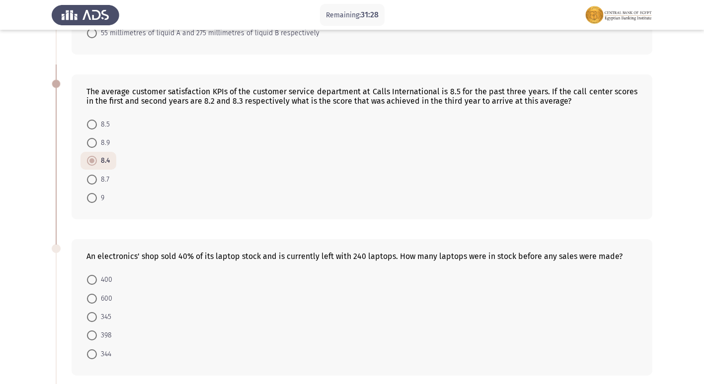
scroll to position [248, 0]
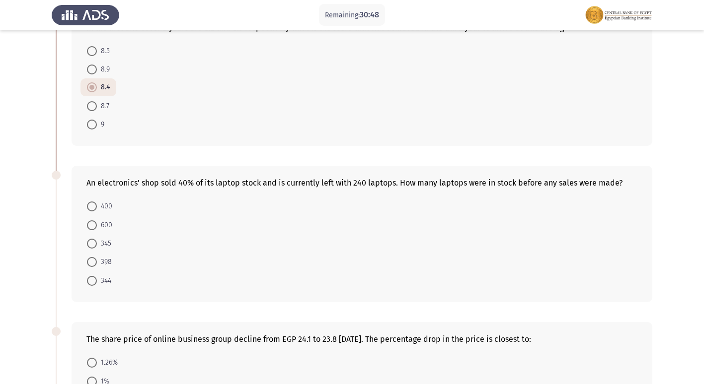
click at [91, 282] on span at bounding box center [92, 281] width 10 height 10
click at [91, 282] on input "344" at bounding box center [92, 281] width 10 height 10
radio input "true"
drag, startPoint x: 181, startPoint y: 181, endPoint x: 212, endPoint y: 180, distance: 30.3
click at [212, 180] on div "An electronics' shop sold 40% of its laptop stock and is currently left with 24…" at bounding box center [361, 182] width 551 height 9
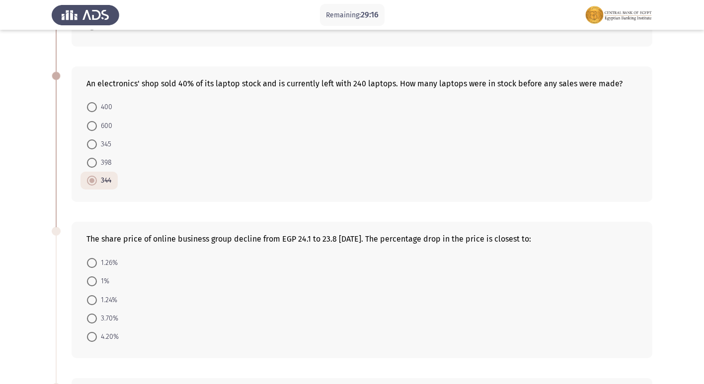
scroll to position [397, 0]
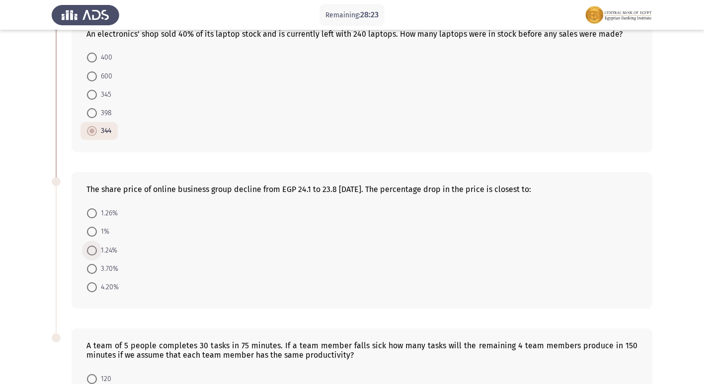
click at [89, 254] on span at bounding box center [92, 251] width 10 height 10
click at [89, 254] on input "1.24%" at bounding box center [92, 251] width 10 height 10
radio input "true"
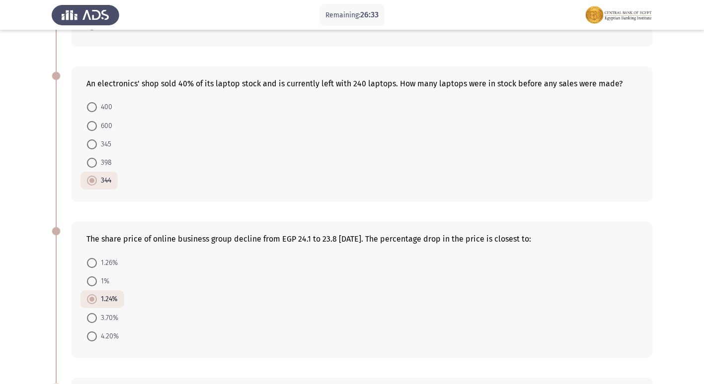
scroll to position [537, 0]
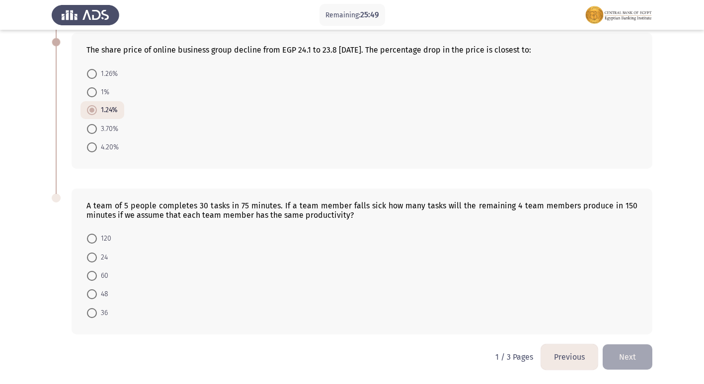
click at [93, 276] on span at bounding box center [92, 276] width 10 height 10
click at [93, 276] on input "60" at bounding box center [92, 276] width 10 height 10
radio input "true"
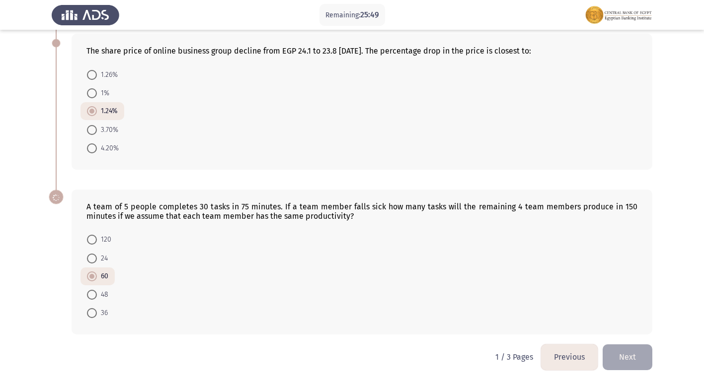
scroll to position [536, 0]
click at [639, 350] on button "Next" at bounding box center [628, 357] width 50 height 25
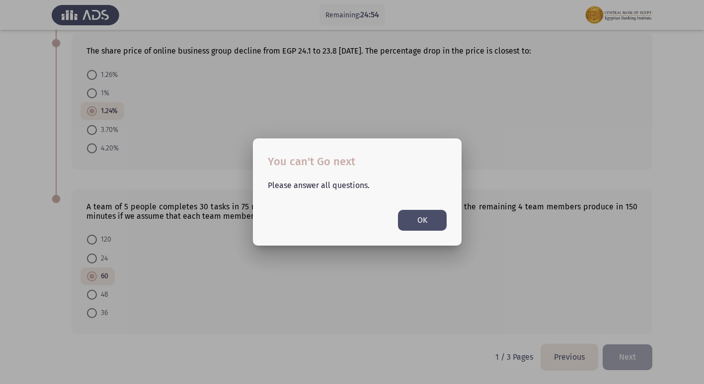
scroll to position [0, 0]
click at [420, 223] on button "OK" at bounding box center [422, 220] width 49 height 20
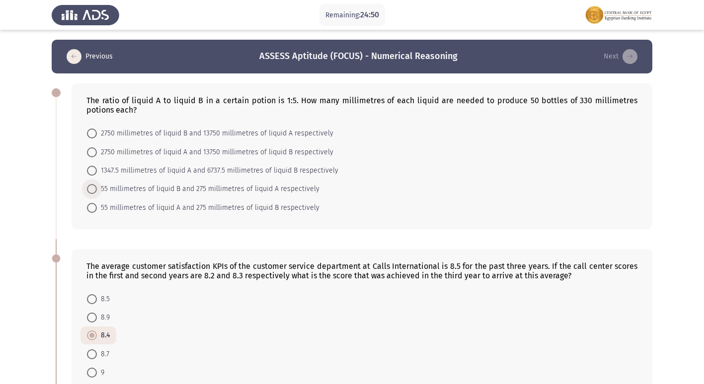
click at [96, 189] on span at bounding box center [92, 189] width 10 height 10
click at [96, 189] on input "55 millimetres of liquid B and 275 millimetres of liquid A respectively" at bounding box center [92, 189] width 10 height 10
radio input "true"
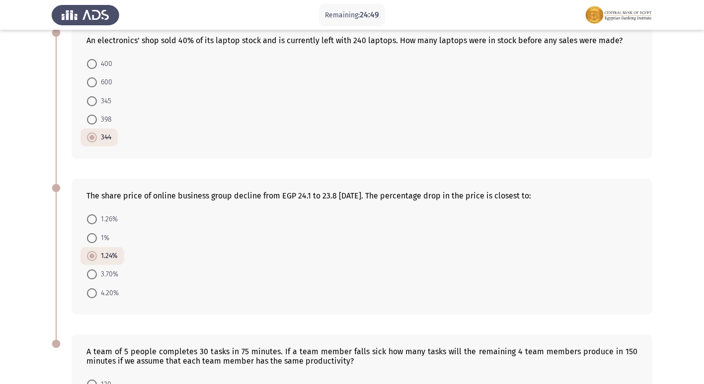
scroll to position [535, 0]
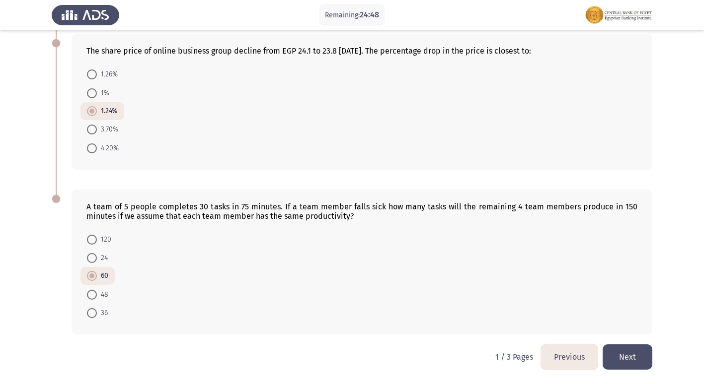
click at [625, 362] on button "Next" at bounding box center [628, 357] width 50 height 25
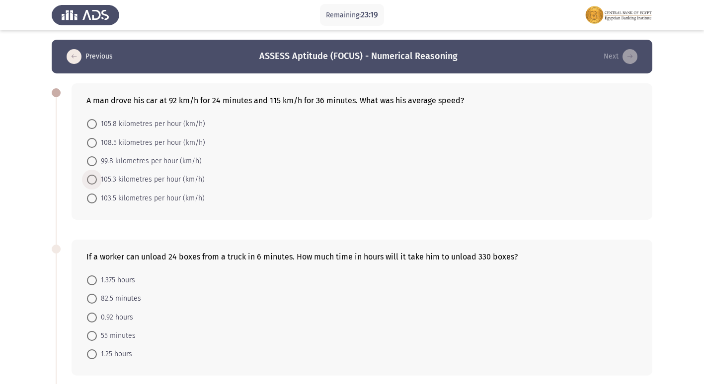
click at [90, 181] on span at bounding box center [92, 180] width 10 height 10
click at [90, 181] on input "105.3 kilometres per hour (km/h)" at bounding box center [92, 180] width 10 height 10
radio input "true"
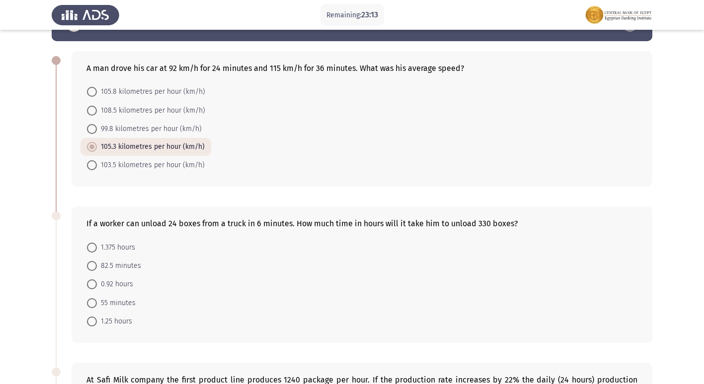
scroll to position [50, 0]
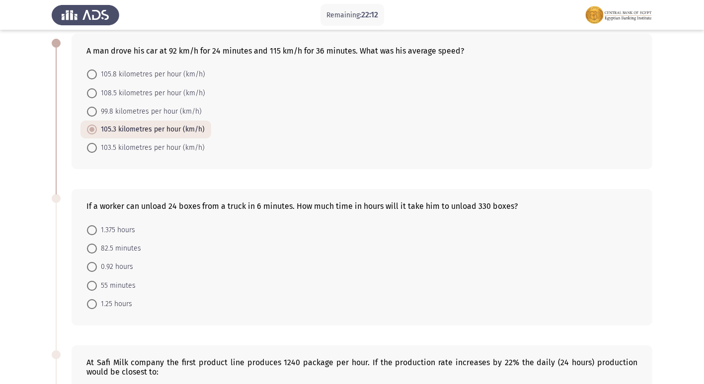
click at [108, 250] on span "82.5 minutes" at bounding box center [119, 249] width 44 height 12
click at [97, 250] on input "82.5 minutes" at bounding box center [92, 249] width 10 height 10
radio input "true"
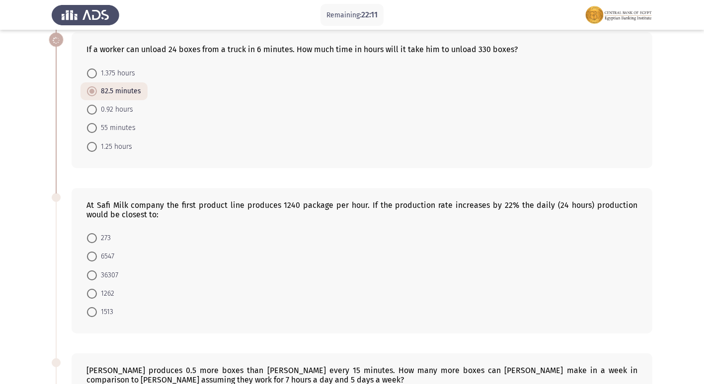
scroll to position [248, 0]
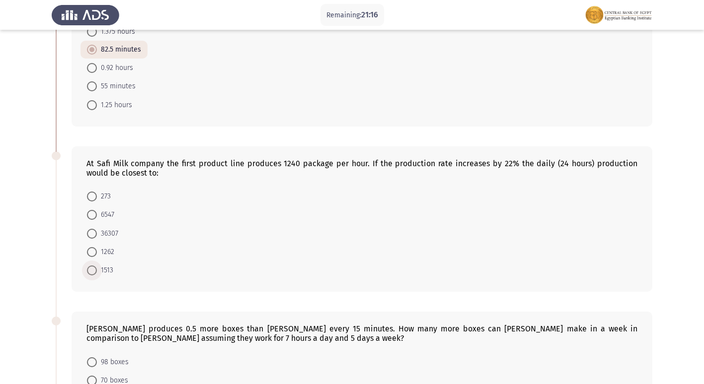
click at [89, 267] on span at bounding box center [92, 271] width 10 height 10
click at [89, 267] on input "1513" at bounding box center [92, 271] width 10 height 10
radio input "true"
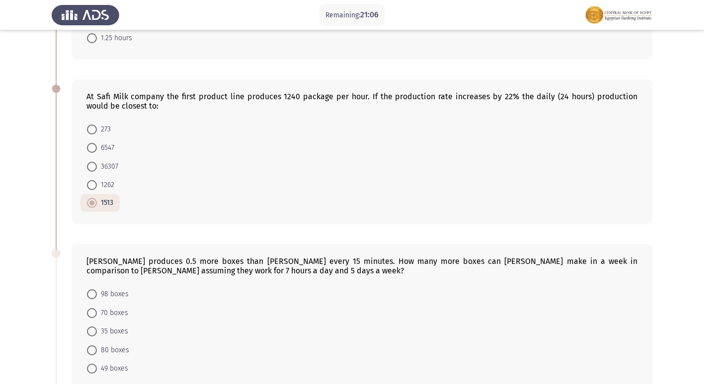
scroll to position [298, 0]
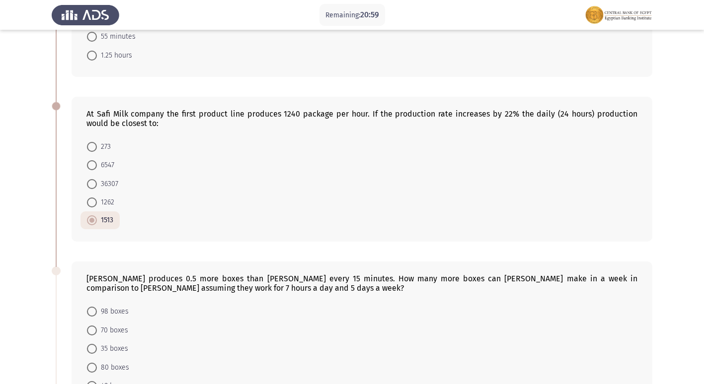
click at [86, 183] on mat-radio-button "36307" at bounding box center [102, 183] width 44 height 18
click at [95, 187] on span at bounding box center [92, 184] width 10 height 10
click at [95, 187] on input "36307" at bounding box center [92, 184] width 10 height 10
radio input "true"
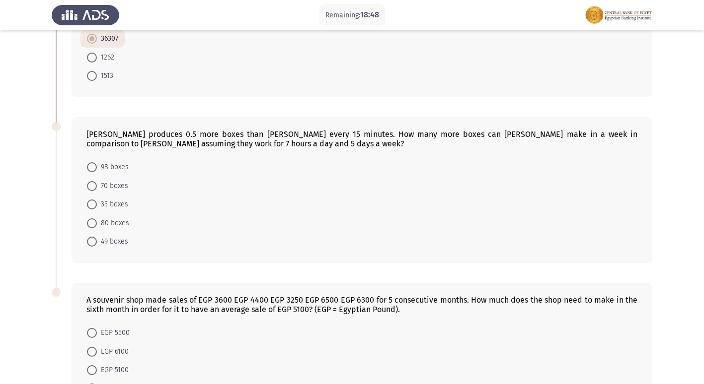
scroll to position [438, 0]
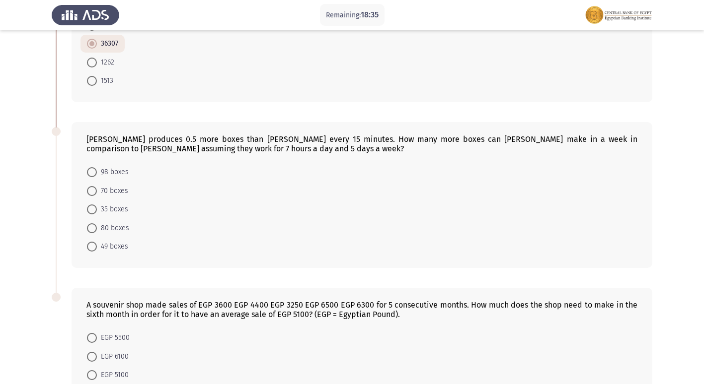
click at [88, 214] on span at bounding box center [92, 210] width 10 height 10
click at [88, 214] on input "35 boxes" at bounding box center [92, 210] width 10 height 10
radio input "true"
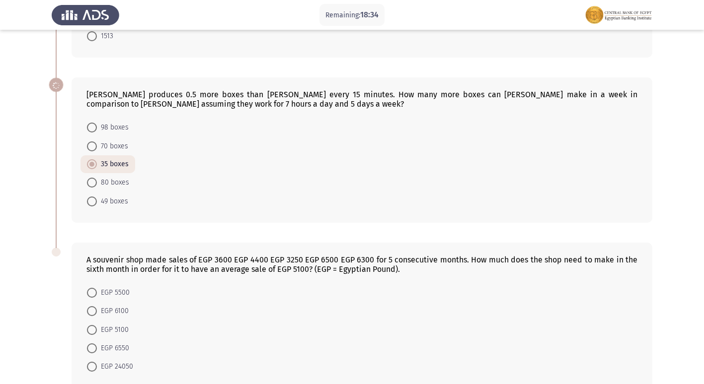
scroll to position [536, 0]
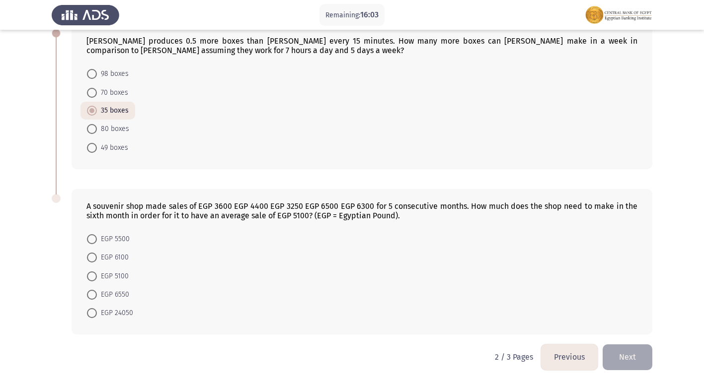
click at [94, 315] on span at bounding box center [92, 313] width 10 height 10
click at [94, 315] on input "EGP 24050" at bounding box center [92, 313] width 10 height 10
radio input "true"
click at [633, 361] on button "Next" at bounding box center [628, 357] width 50 height 25
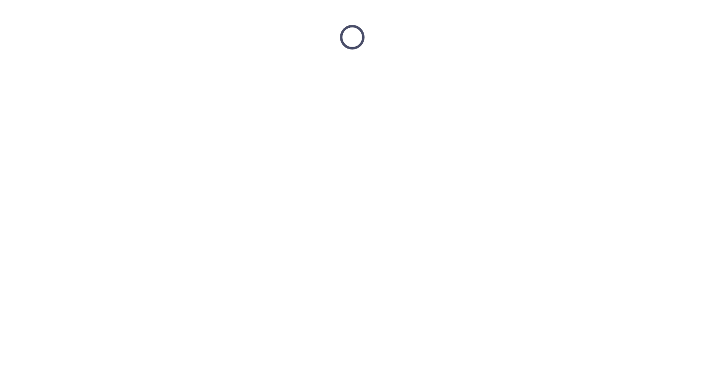
scroll to position [0, 0]
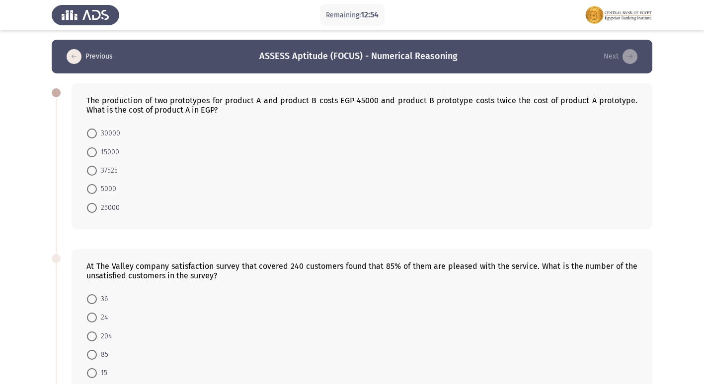
click at [95, 150] on span at bounding box center [92, 153] width 10 height 10
click at [95, 150] on input "15000" at bounding box center [92, 153] width 10 height 10
radio input "true"
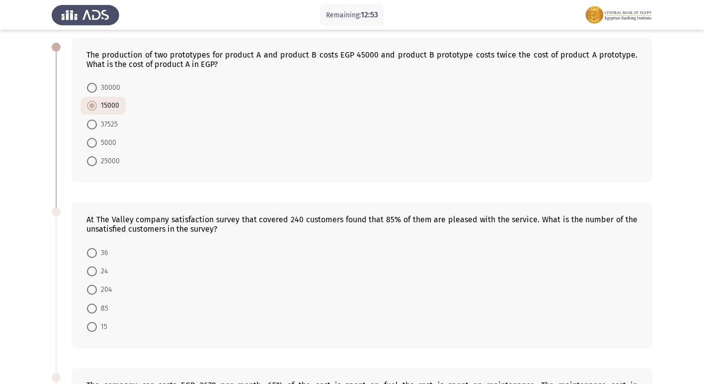
scroll to position [149, 0]
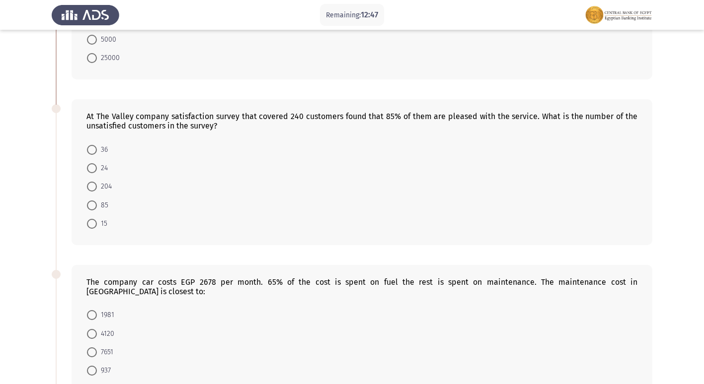
drag, startPoint x: 283, startPoint y: 115, endPoint x: 297, endPoint y: 116, distance: 14.4
click at [297, 116] on div "At The Valley company satisfaction survey that covered 240 customers found that…" at bounding box center [361, 121] width 551 height 19
click at [90, 222] on span at bounding box center [92, 224] width 10 height 10
click at [90, 222] on input "15" at bounding box center [92, 224] width 10 height 10
radio input "true"
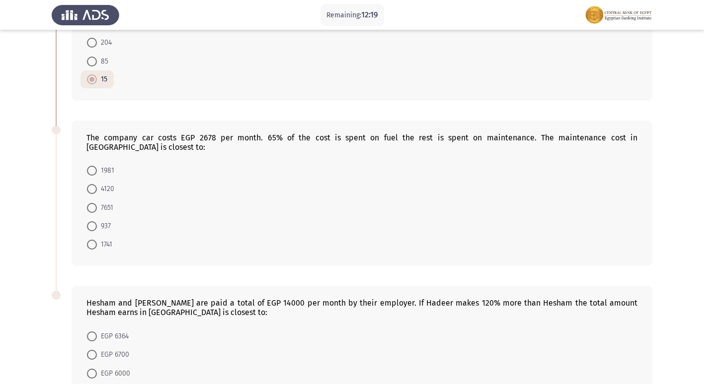
scroll to position [298, 0]
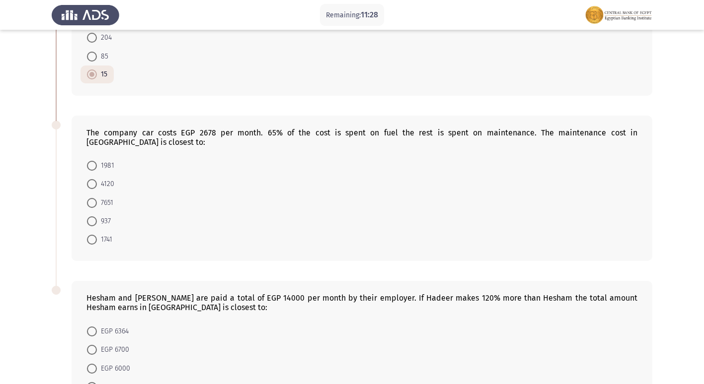
click at [89, 235] on span at bounding box center [92, 240] width 10 height 10
click at [89, 235] on input "1741" at bounding box center [92, 240] width 10 height 10
radio input "true"
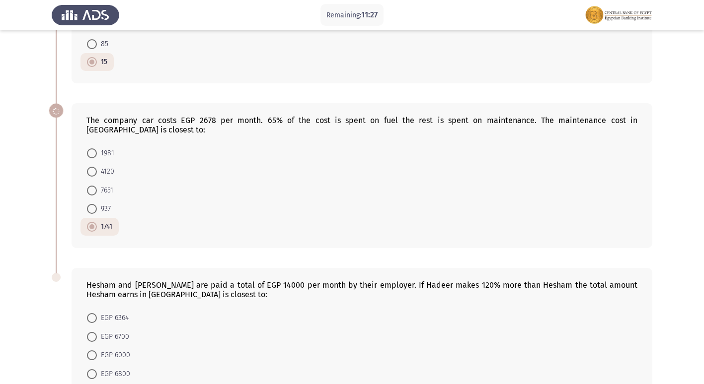
scroll to position [380, 0]
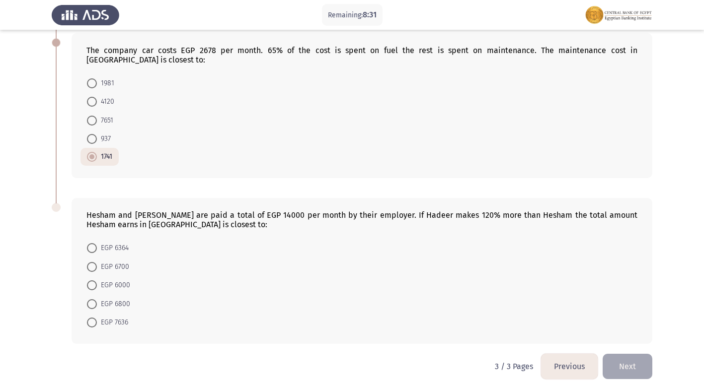
click at [96, 300] on span at bounding box center [92, 305] width 10 height 10
click at [96, 300] on input "EGP 6800" at bounding box center [92, 305] width 10 height 10
radio input "true"
click at [95, 263] on span at bounding box center [92, 268] width 10 height 10
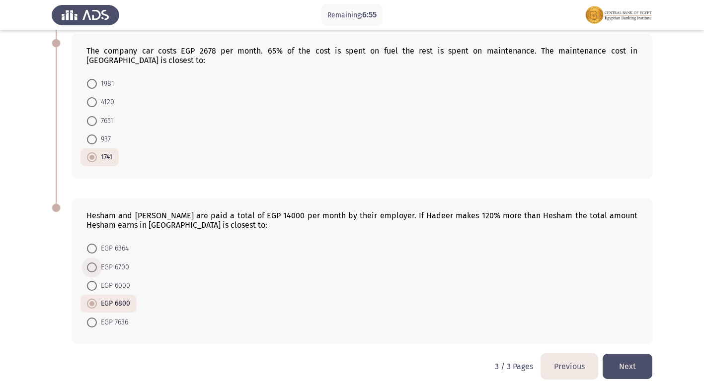
click at [95, 263] on input "EGP 6700" at bounding box center [92, 268] width 10 height 10
radio input "true"
click at [550, 354] on button "Previous" at bounding box center [569, 366] width 57 height 25
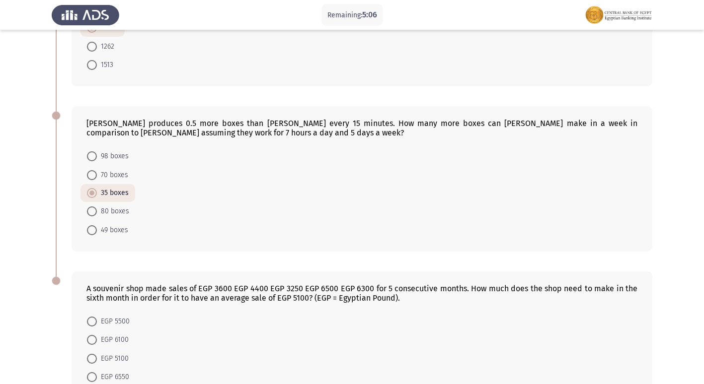
scroll to position [535, 0]
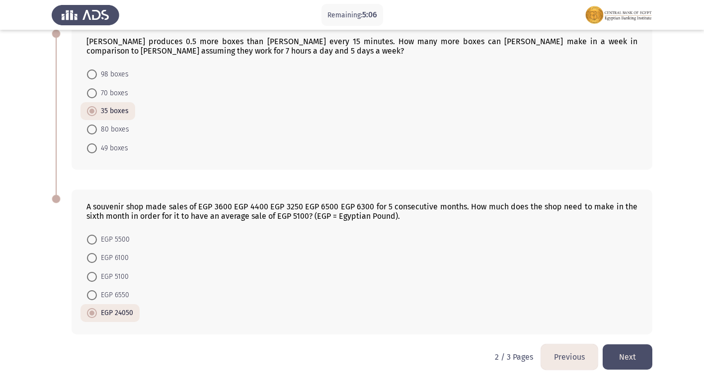
click at [570, 353] on button "Previous" at bounding box center [569, 357] width 57 height 25
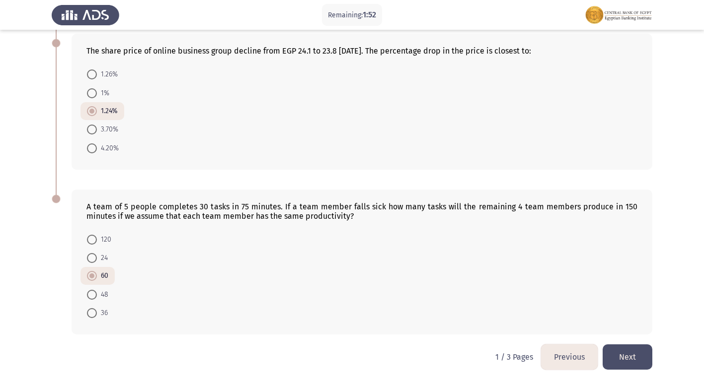
click at [562, 362] on button "Previous" at bounding box center [569, 357] width 57 height 25
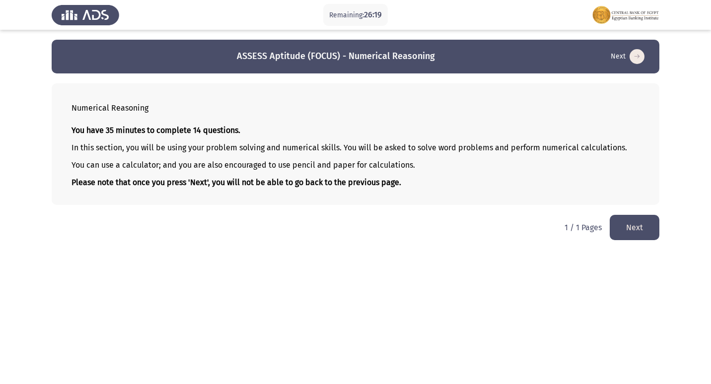
click at [636, 224] on button "Next" at bounding box center [635, 227] width 50 height 25
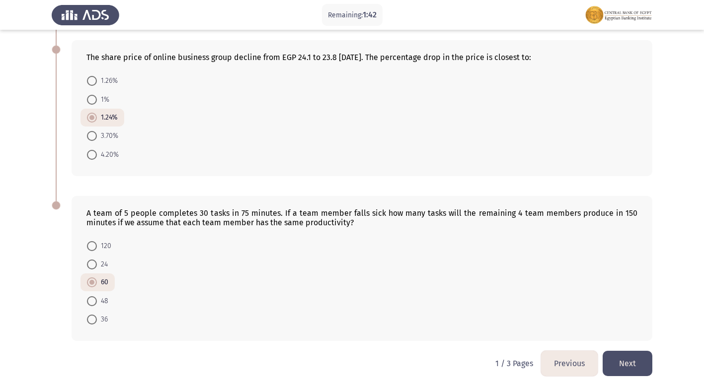
scroll to position [535, 0]
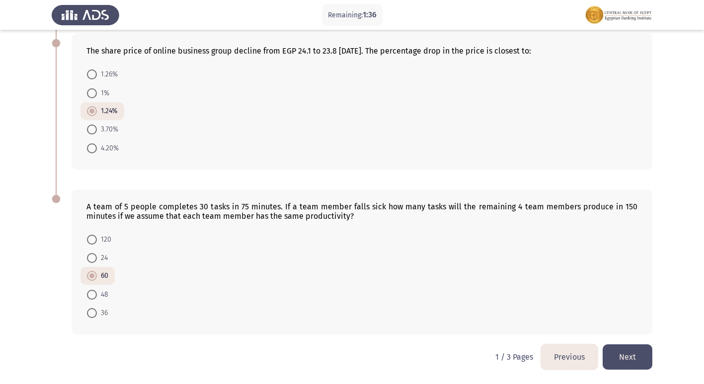
click at [616, 358] on button "Next" at bounding box center [628, 357] width 50 height 25
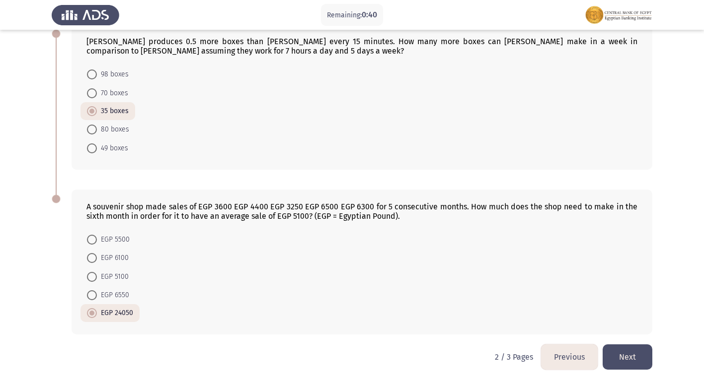
click at [613, 360] on button "Next" at bounding box center [628, 357] width 50 height 25
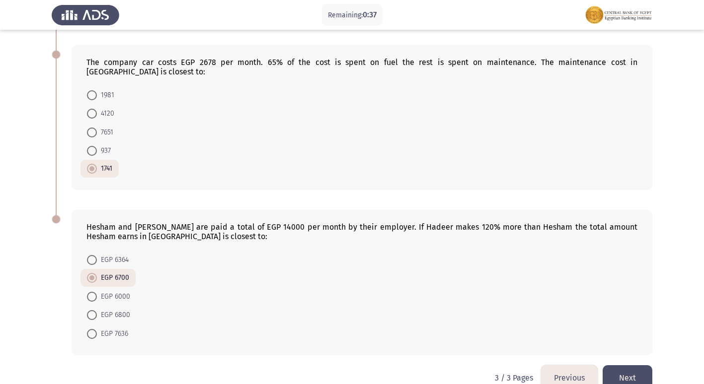
scroll to position [380, 0]
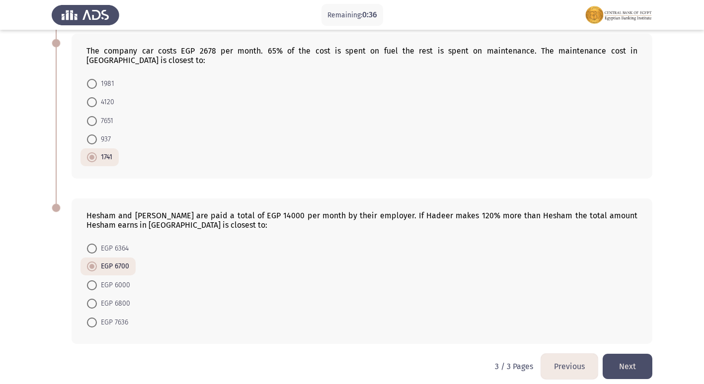
click at [634, 366] on button "Next" at bounding box center [628, 366] width 50 height 25
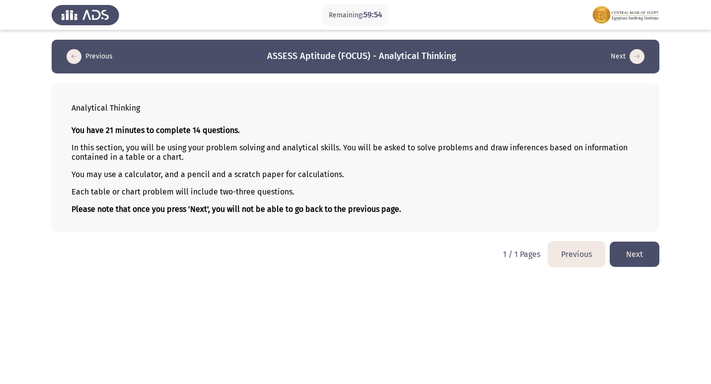
click at [638, 260] on button "Next" at bounding box center [635, 254] width 50 height 25
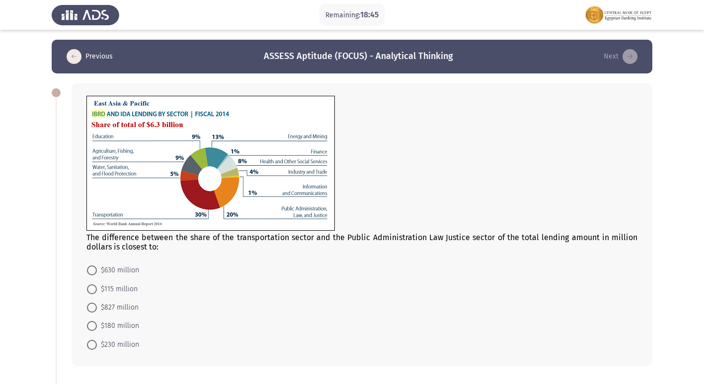
click at [119, 317] on mat-radio-button "$180 million" at bounding box center [112, 326] width 65 height 18
click at [86, 328] on mat-radio-button "$180 million" at bounding box center [112, 326] width 65 height 18
click at [94, 328] on span at bounding box center [92, 326] width 10 height 10
click at [94, 328] on input "$180 million" at bounding box center [92, 326] width 10 height 10
radio input "true"
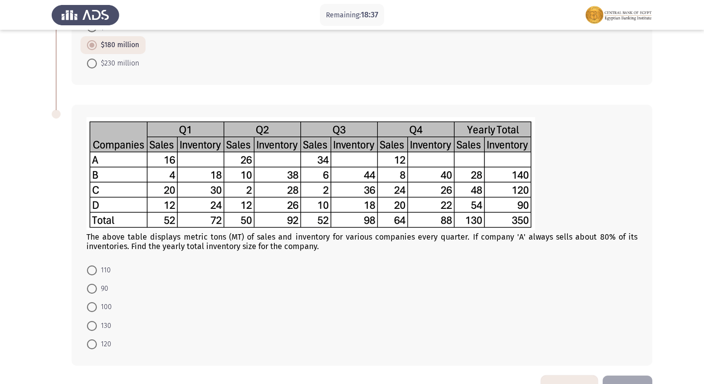
scroll to position [298, 0]
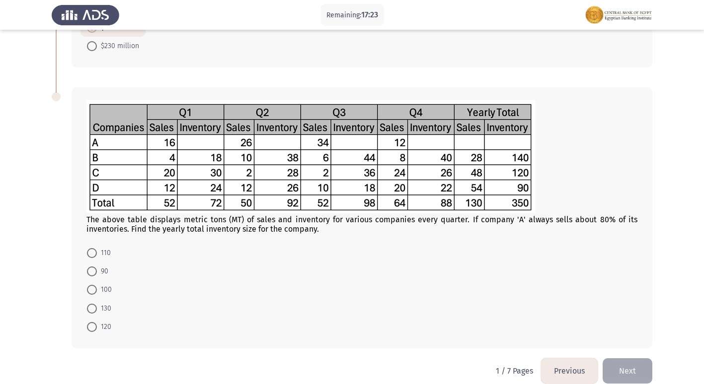
click at [104, 265] on mat-radio-button "90" at bounding box center [97, 271] width 34 height 18
click at [93, 268] on span at bounding box center [92, 272] width 10 height 10
click at [93, 268] on input "90" at bounding box center [92, 272] width 10 height 10
radio input "true"
click at [622, 365] on button "Next" at bounding box center [628, 370] width 50 height 25
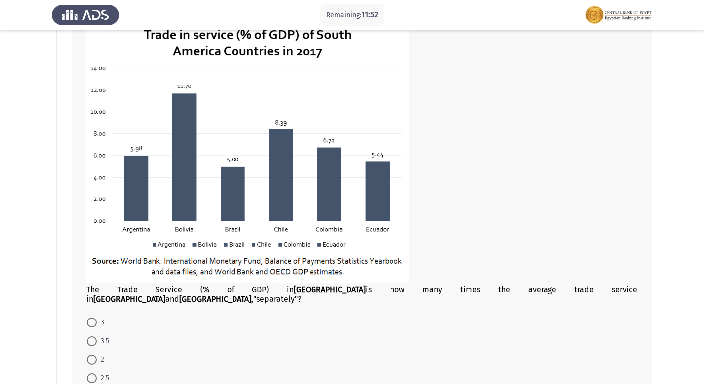
scroll to position [99, 0]
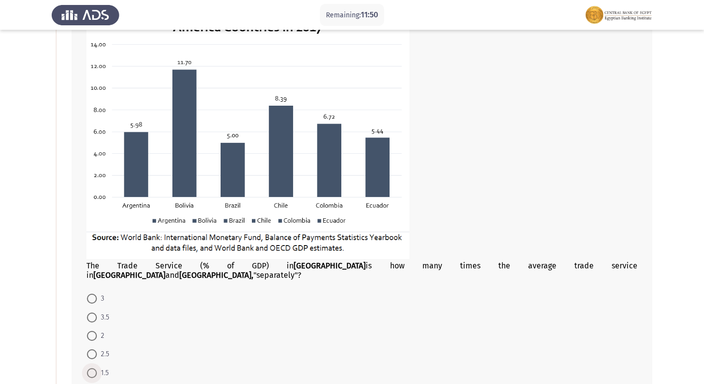
click at [90, 369] on span at bounding box center [92, 374] width 10 height 10
click at [90, 369] on input "1.5" at bounding box center [92, 374] width 10 height 10
radio input "true"
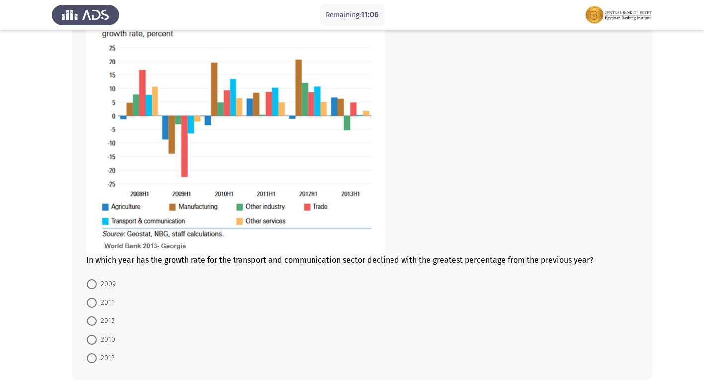
scroll to position [546, 0]
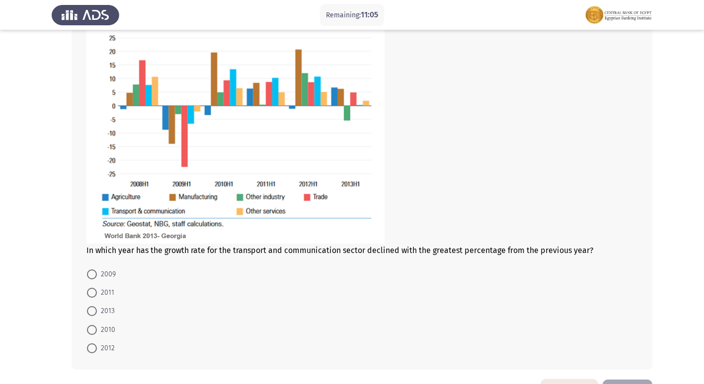
drag, startPoint x: 101, startPoint y: 258, endPoint x: 62, endPoint y: 286, distance: 47.4
click at [93, 272] on mat-radio-button "2009" at bounding box center [101, 274] width 42 height 18
click at [100, 269] on span "2009" at bounding box center [106, 275] width 19 height 12
click at [97, 270] on input "2009" at bounding box center [92, 275] width 10 height 10
radio input "true"
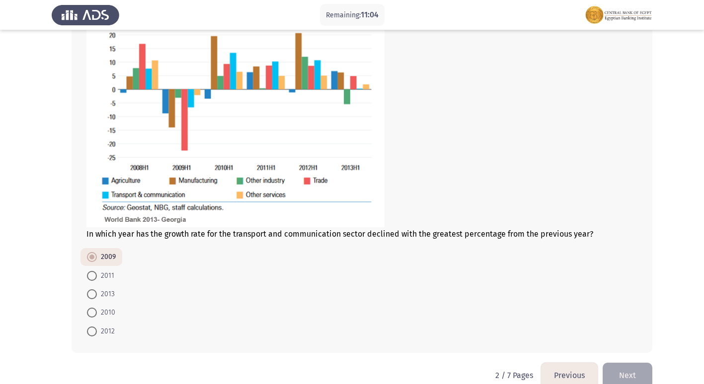
scroll to position [572, 0]
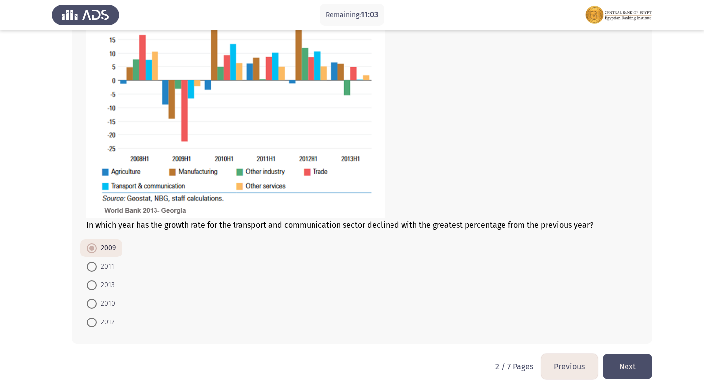
click at [624, 354] on button "Next" at bounding box center [628, 366] width 50 height 25
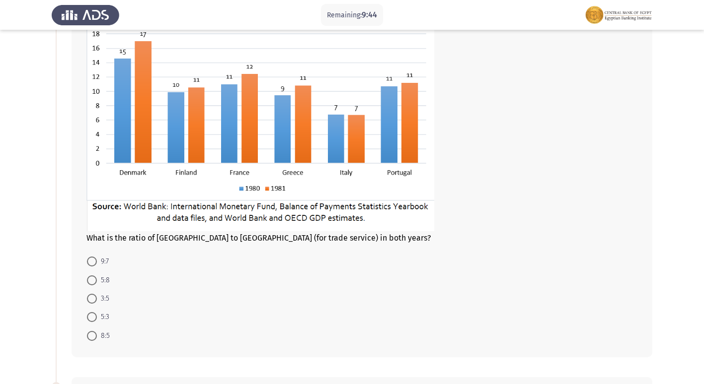
scroll to position [99, 0]
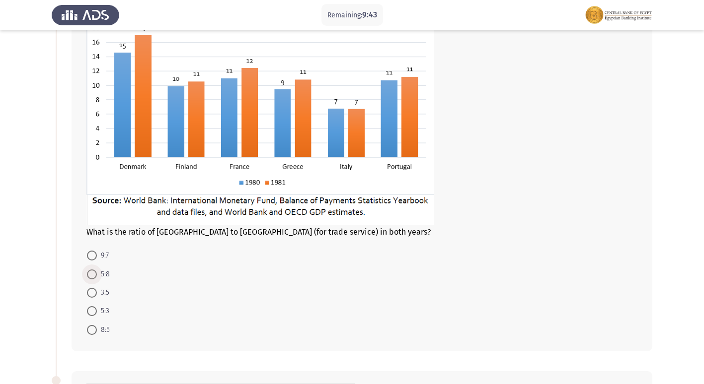
click at [92, 273] on span at bounding box center [92, 275] width 10 height 10
click at [92, 273] on input "5:8" at bounding box center [92, 275] width 10 height 10
radio input "true"
click at [93, 334] on span at bounding box center [92, 329] width 10 height 10
click at [93, 334] on input "8:5" at bounding box center [92, 329] width 10 height 10
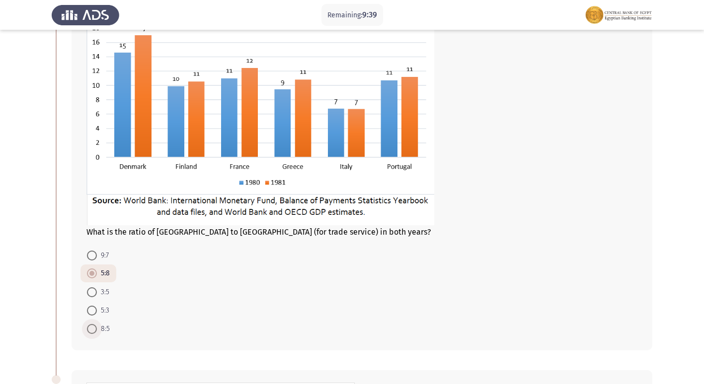
radio input "true"
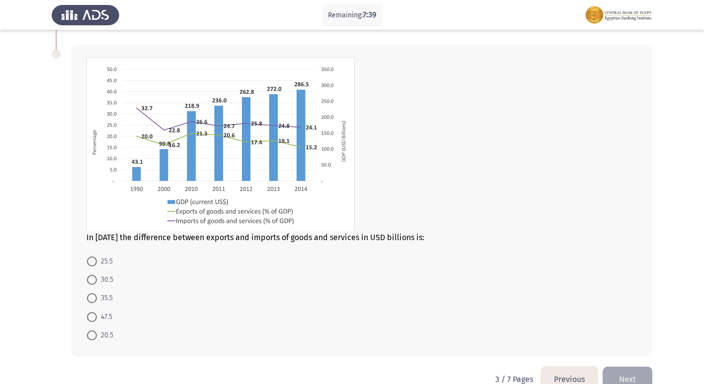
scroll to position [448, 0]
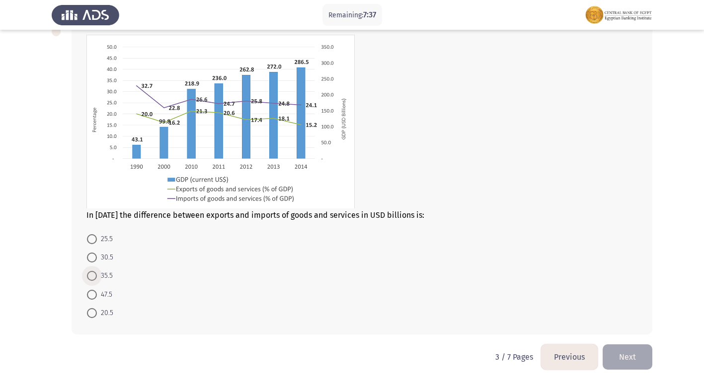
click at [88, 277] on span at bounding box center [92, 276] width 10 height 10
click at [88, 277] on input "35.5" at bounding box center [92, 276] width 10 height 10
radio input "true"
click at [630, 363] on button "Next" at bounding box center [628, 357] width 50 height 25
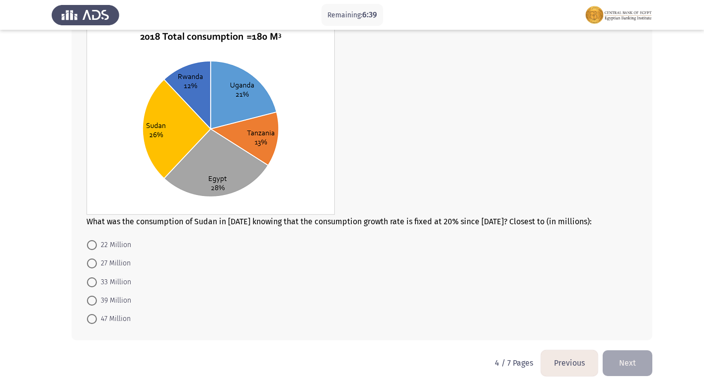
scroll to position [371, 0]
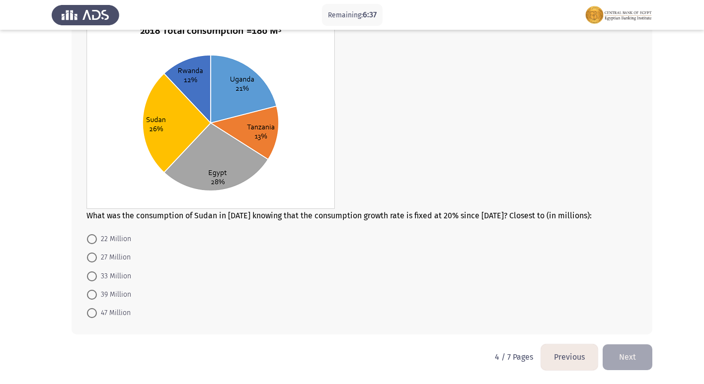
click at [88, 315] on span at bounding box center [92, 313] width 10 height 10
click at [88, 315] on input "47 Million" at bounding box center [92, 313] width 10 height 10
radio input "true"
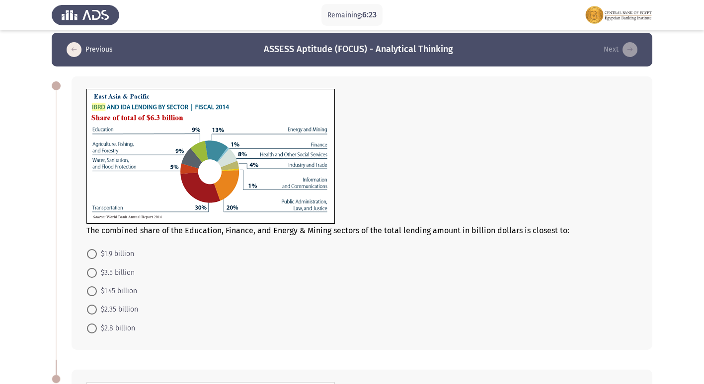
scroll to position [0, 0]
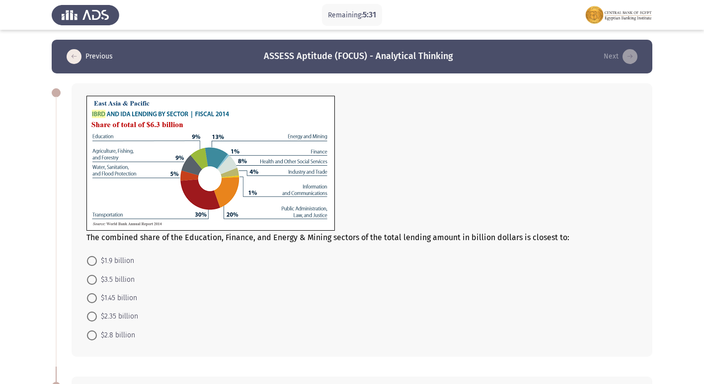
click at [90, 301] on span at bounding box center [92, 299] width 10 height 10
click at [90, 301] on input "$1.45 billion" at bounding box center [92, 299] width 10 height 10
radio input "true"
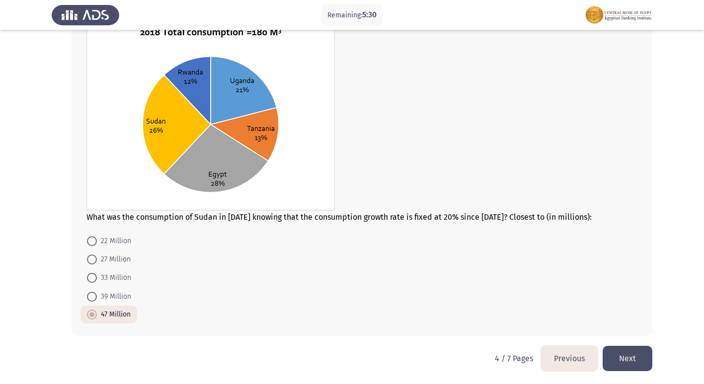
scroll to position [370, 0]
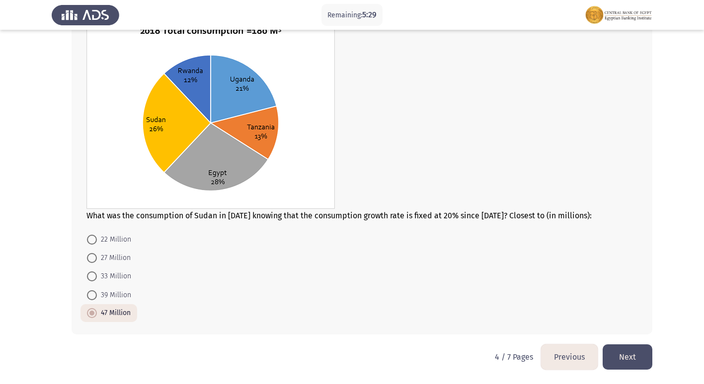
click at [625, 356] on button "Next" at bounding box center [628, 357] width 50 height 25
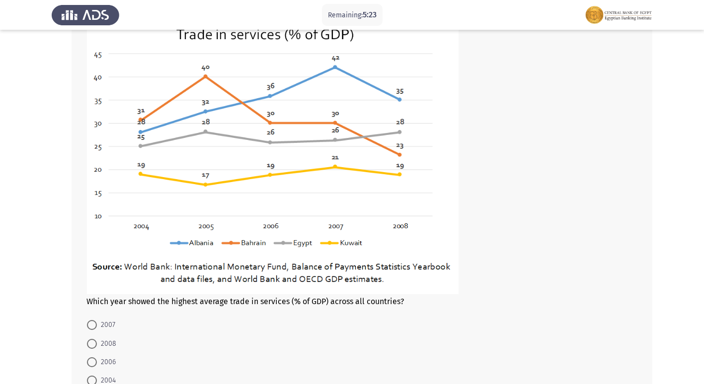
scroll to position [463, 0]
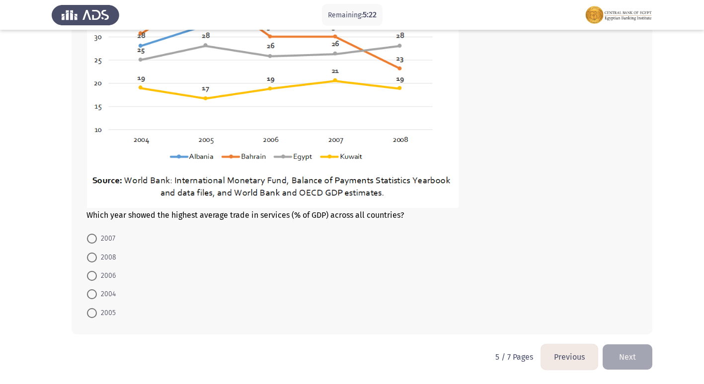
click at [570, 356] on button "Previous" at bounding box center [569, 357] width 57 height 25
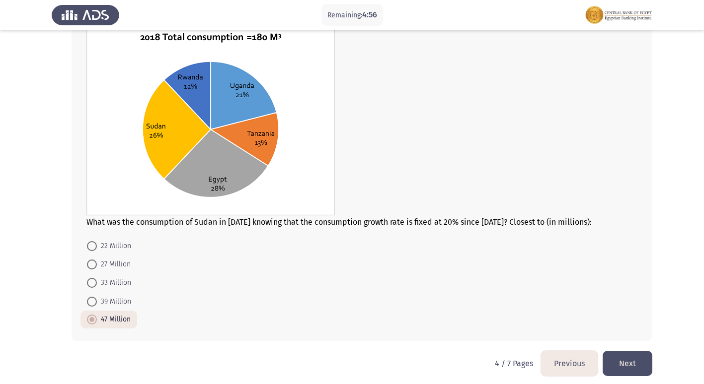
scroll to position [370, 0]
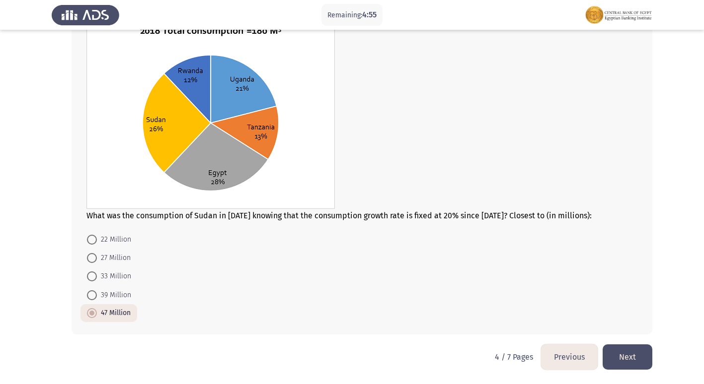
click at [625, 351] on button "Next" at bounding box center [628, 357] width 50 height 25
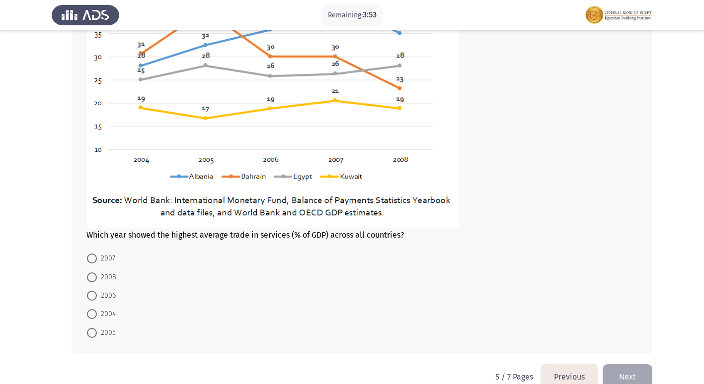
scroll to position [463, 0]
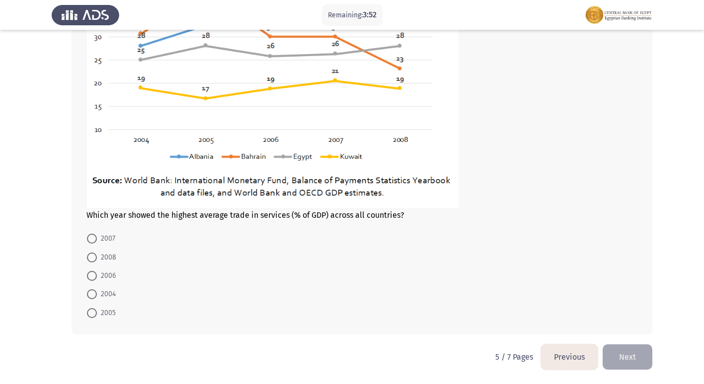
click at [99, 232] on mat-radio-button "2007" at bounding box center [100, 238] width 41 height 18
click at [96, 229] on div "Which year showed the highest average trade in services (% of GDP) across all c…" at bounding box center [362, 124] width 581 height 421
click at [80, 246] on div "Which year showed the highest average trade in services (% of GDP) across all c…" at bounding box center [362, 124] width 581 height 421
click at [93, 236] on span at bounding box center [92, 239] width 10 height 10
click at [93, 236] on input "2007" at bounding box center [92, 239] width 10 height 10
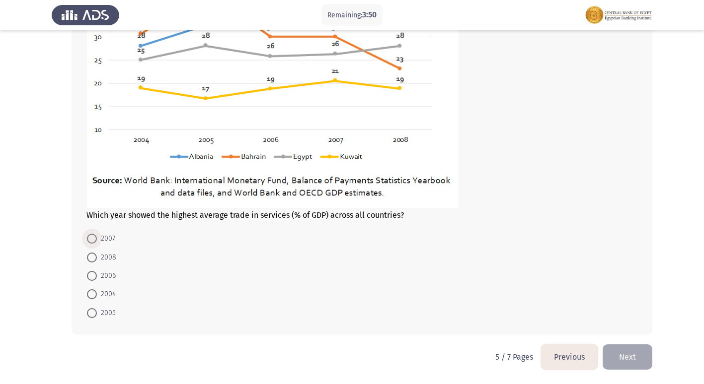
radio input "true"
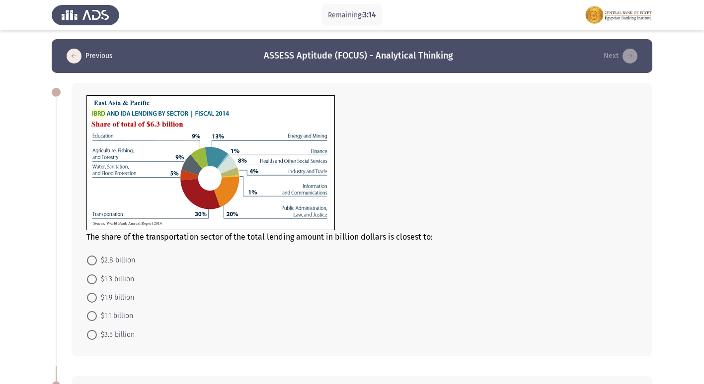
scroll to position [0, 0]
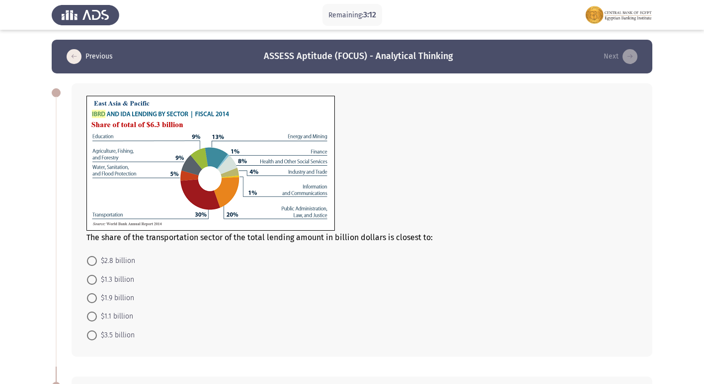
click at [89, 302] on span at bounding box center [92, 299] width 10 height 10
click at [89, 302] on input "$1.9 billion" at bounding box center [92, 299] width 10 height 10
radio input "true"
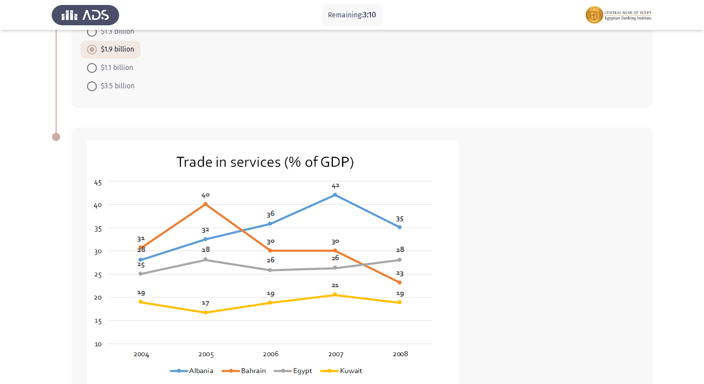
scroll to position [462, 0]
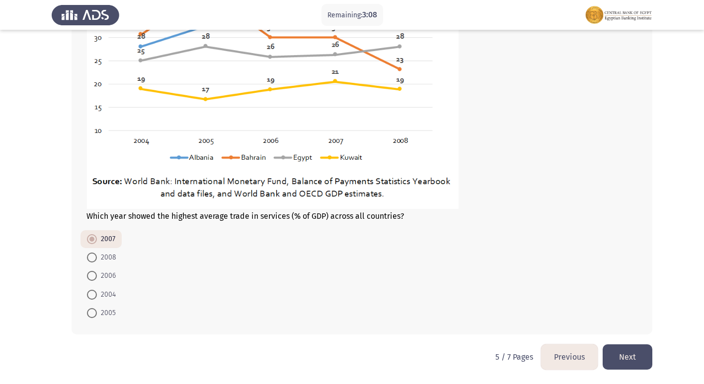
click at [641, 358] on button "Next" at bounding box center [628, 357] width 50 height 25
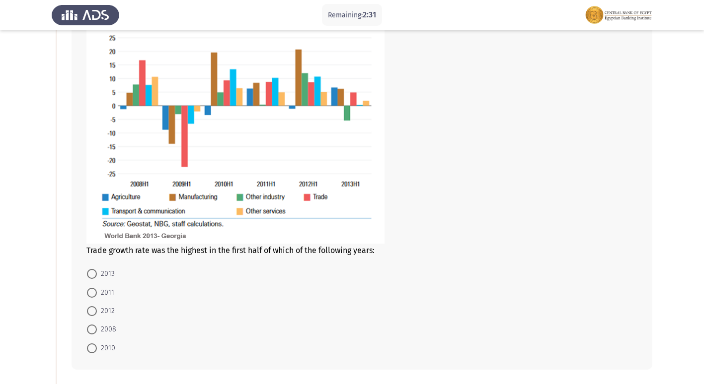
scroll to position [99, 0]
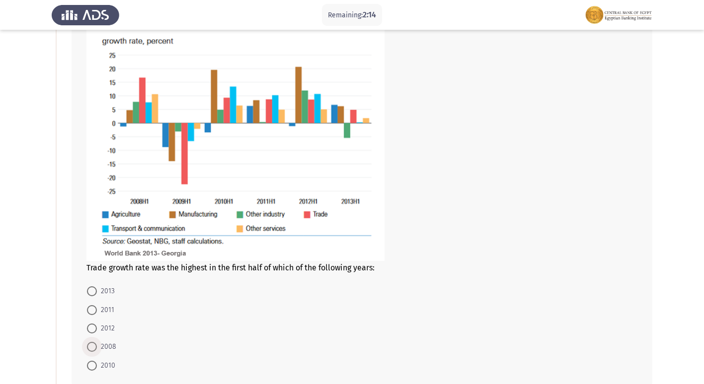
click at [91, 347] on span at bounding box center [92, 347] width 10 height 10
click at [91, 347] on input "2008" at bounding box center [92, 347] width 10 height 10
radio input "true"
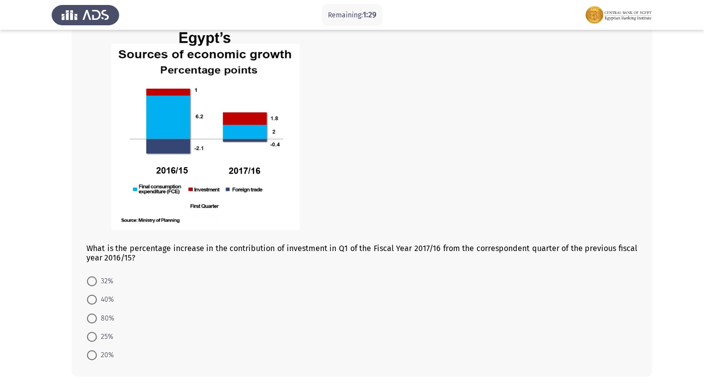
scroll to position [540, 0]
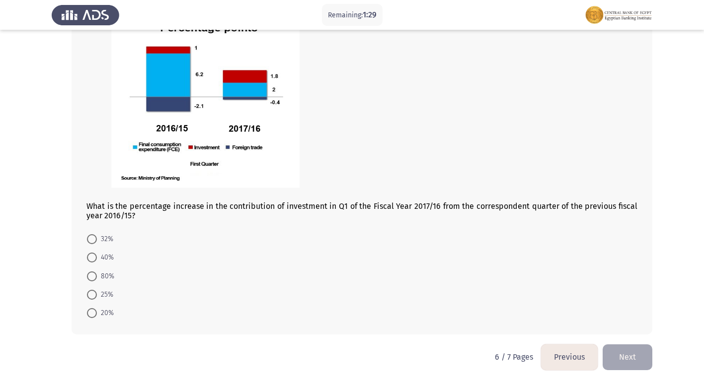
click at [89, 277] on span at bounding box center [92, 277] width 10 height 10
click at [89, 277] on input "80%" at bounding box center [92, 277] width 10 height 10
radio input "true"
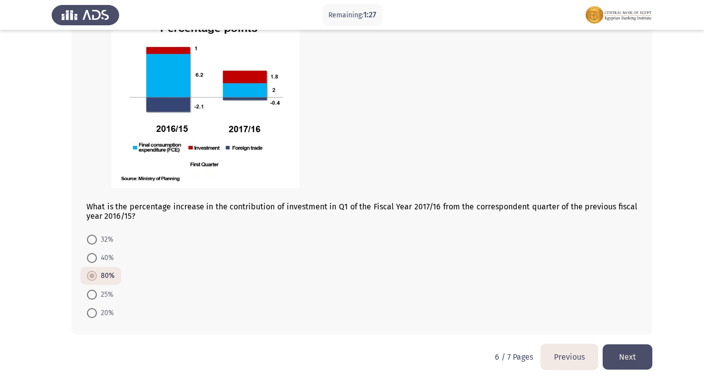
click at [618, 350] on button "Next" at bounding box center [628, 357] width 50 height 25
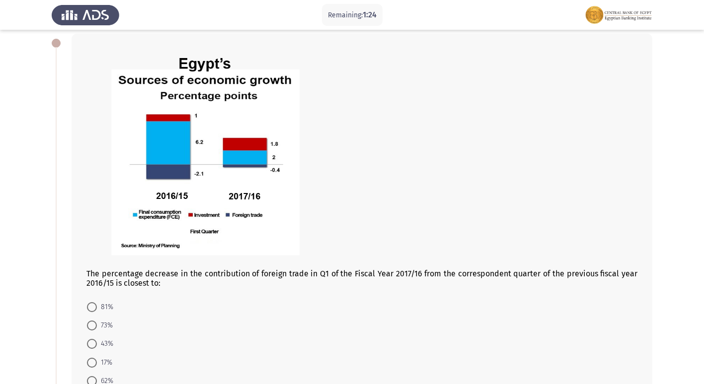
scroll to position [99, 0]
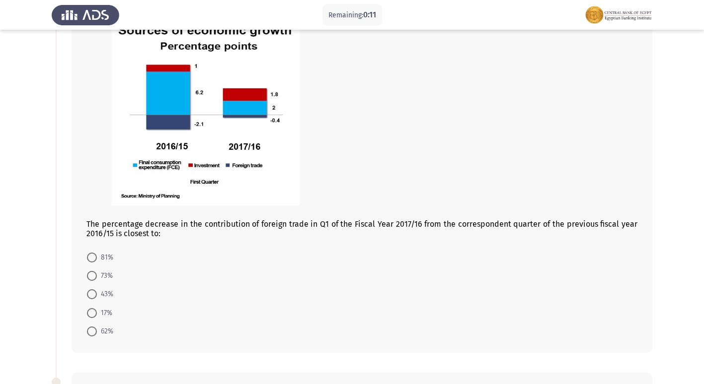
click at [95, 331] on span at bounding box center [92, 332] width 10 height 10
click at [95, 331] on input "62%" at bounding box center [92, 332] width 10 height 10
radio input "true"
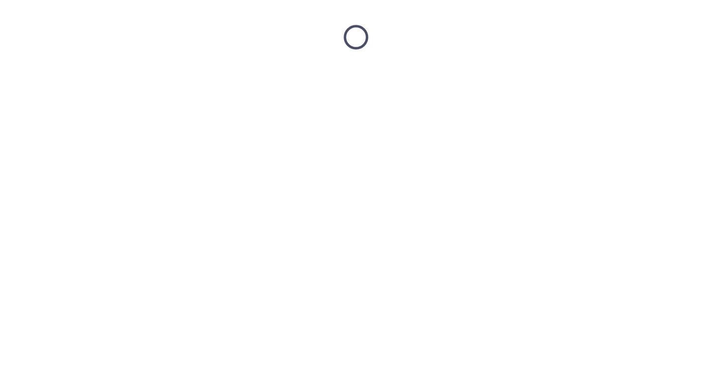
scroll to position [0, 0]
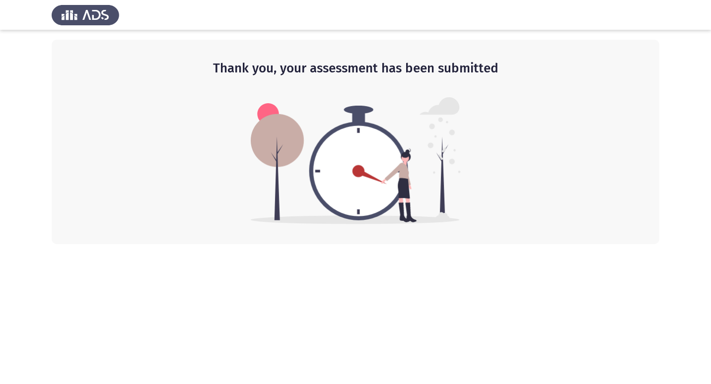
click at [91, 244] on html "Thank you, your assessment has been submitted" at bounding box center [355, 122] width 711 height 244
